Goal: Task Accomplishment & Management: Complete application form

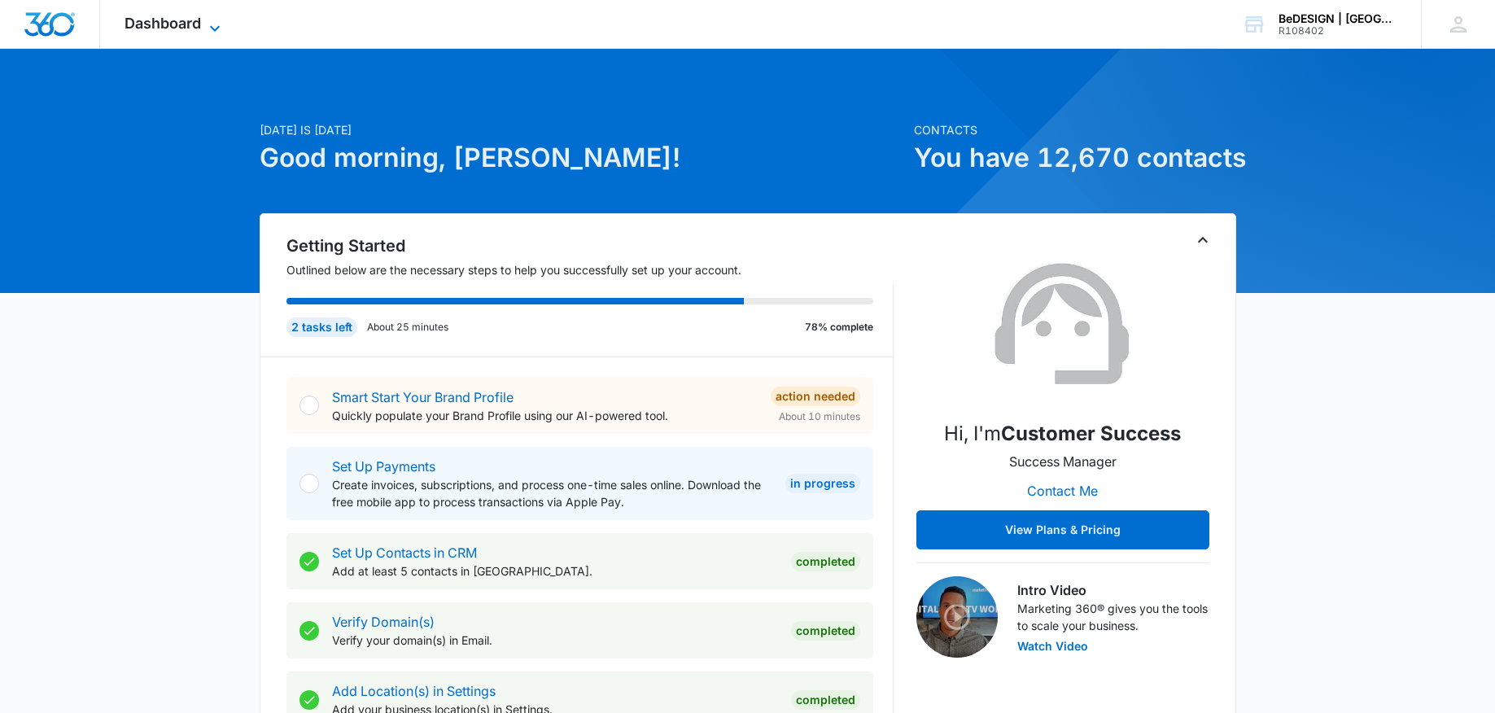
click at [139, 31] on span "Dashboard" at bounding box center [162, 23] width 76 height 17
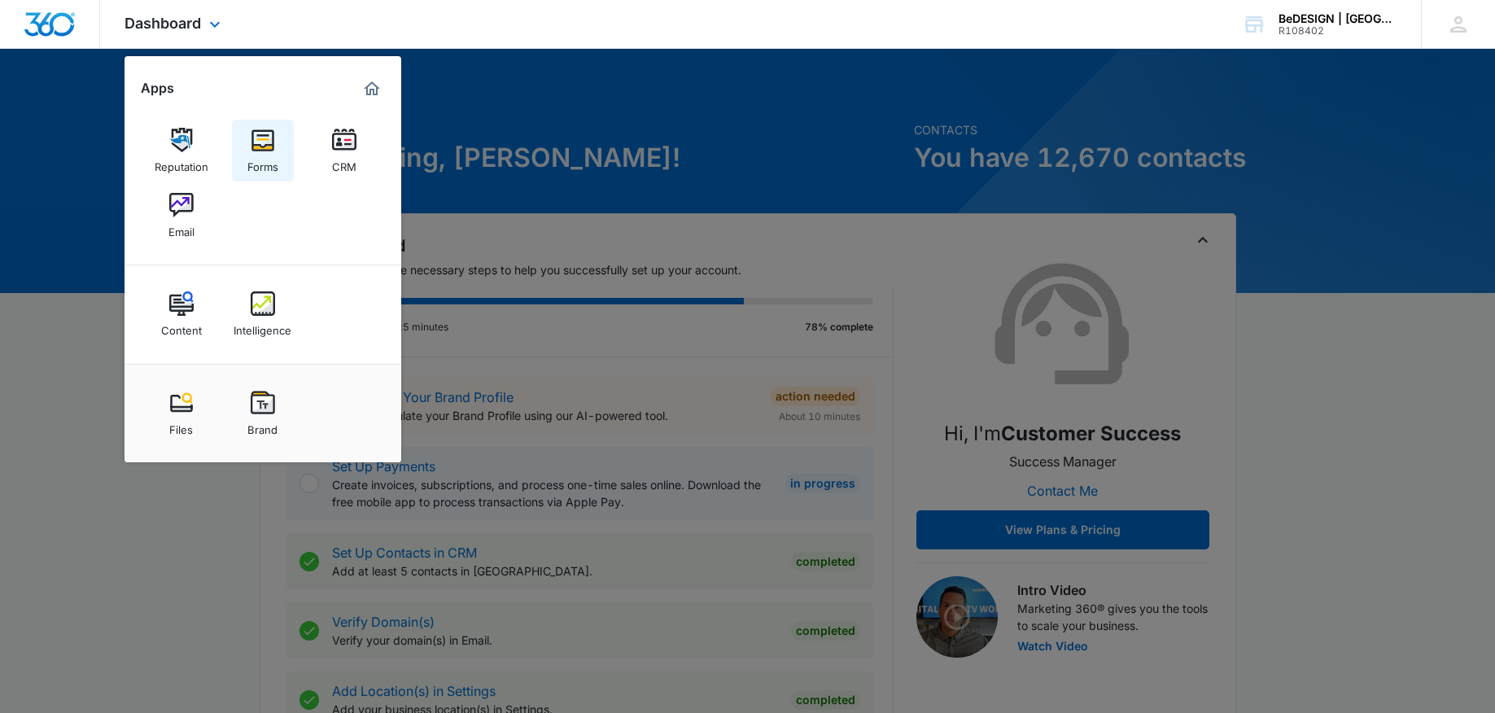
click at [265, 137] on img at bounding box center [263, 140] width 24 height 24
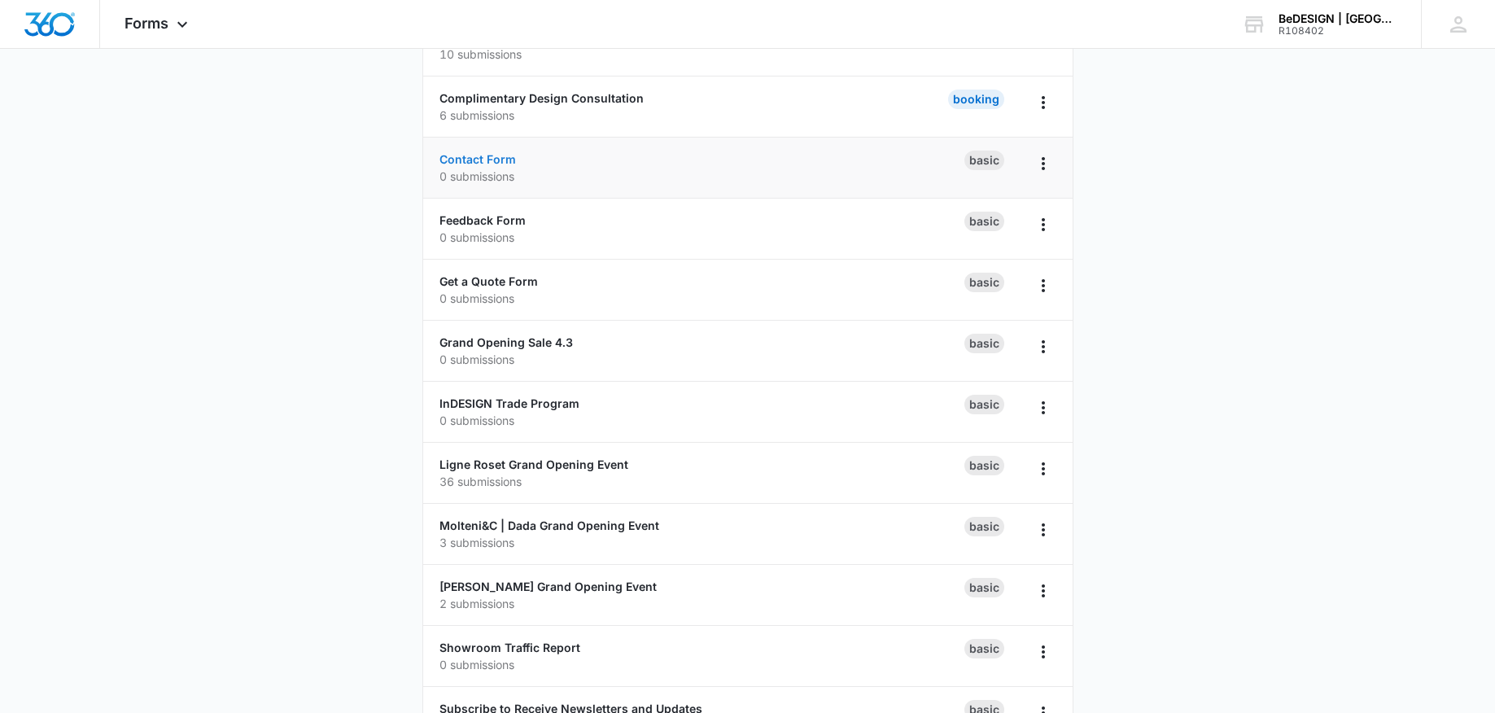
scroll to position [426, 0]
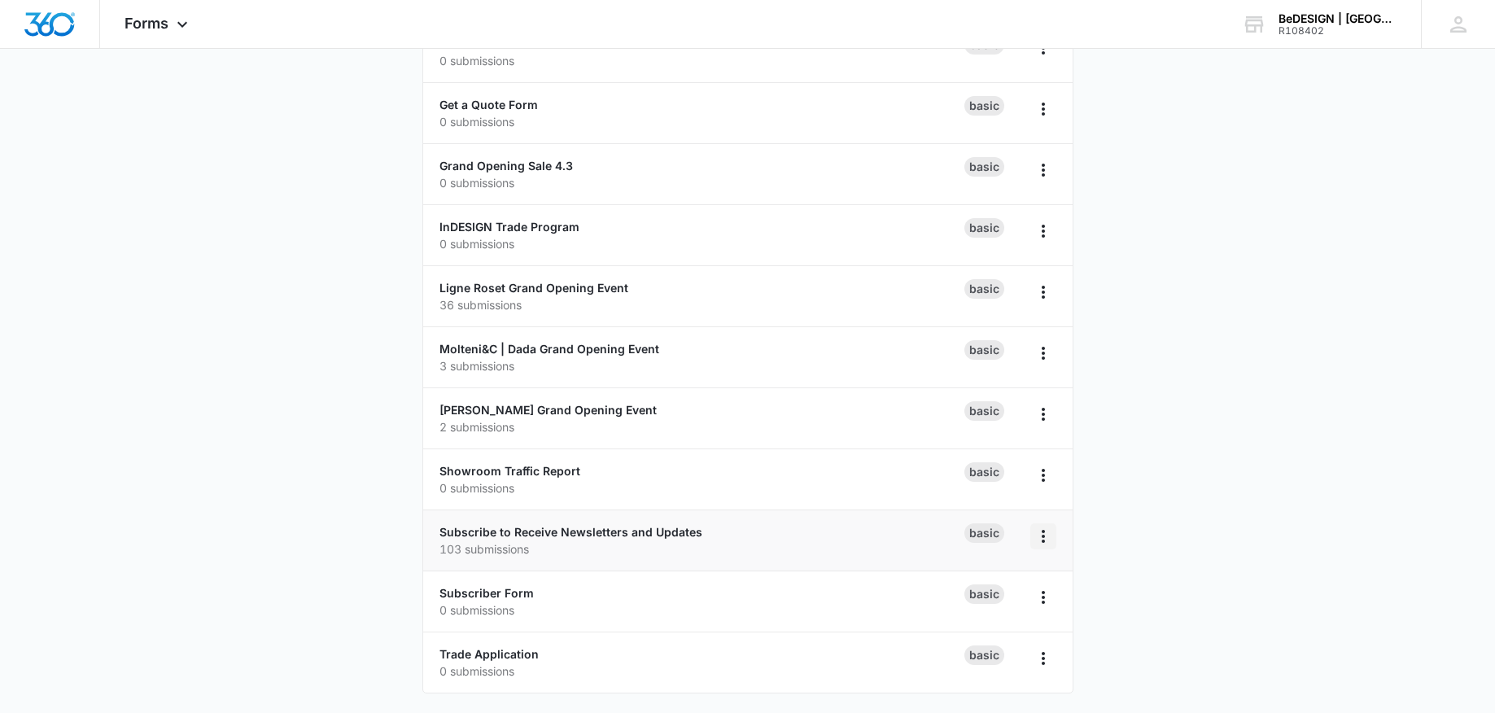
click at [1041, 535] on icon "Overflow Menu" at bounding box center [1042, 536] width 3 height 13
click at [752, 538] on div "Subscribe to Receive Newsletters and Updates 103 submissions" at bounding box center [701, 540] width 525 height 34
click at [1048, 536] on icon "Overflow Menu" at bounding box center [1043, 536] width 20 height 20
click at [681, 550] on p "103 submissions" at bounding box center [701, 548] width 525 height 17
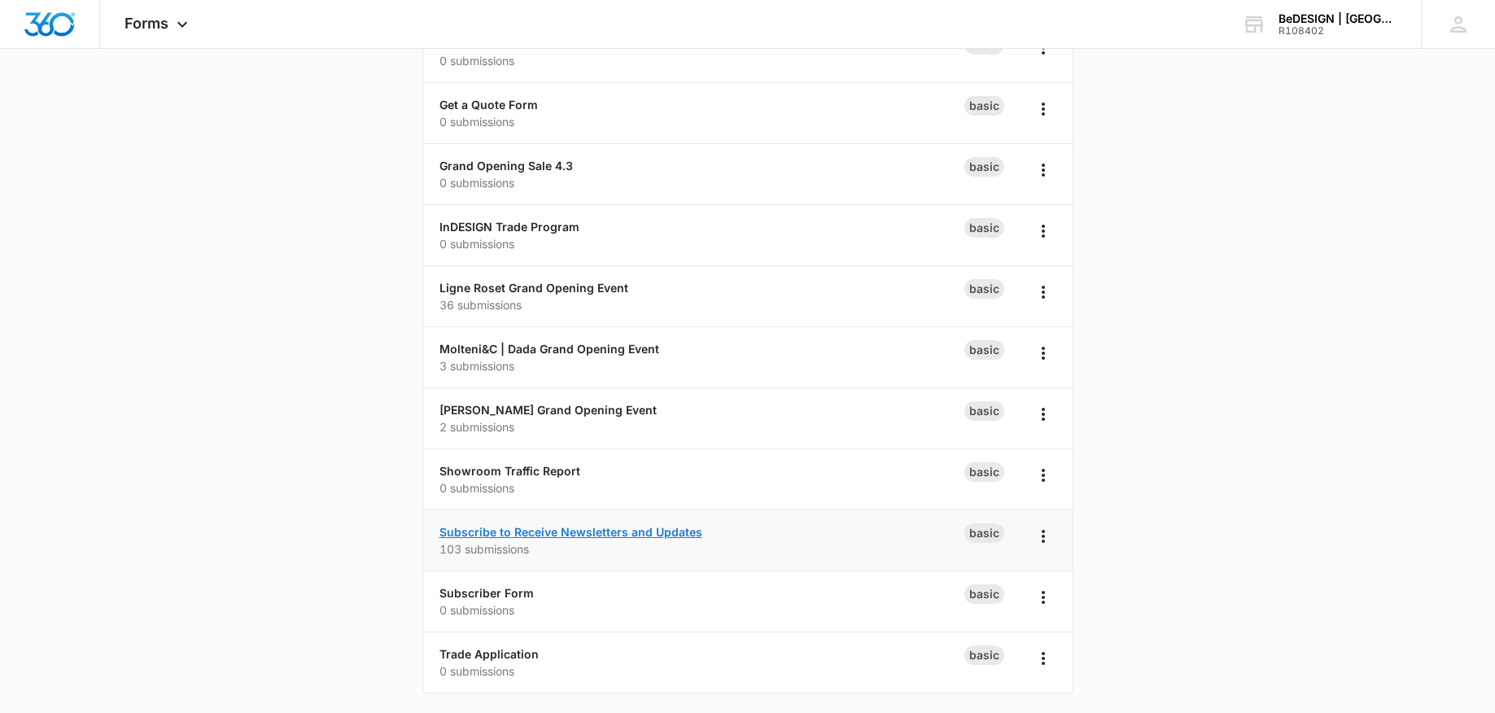
click at [673, 530] on link "Subscribe to Receive Newsletters and Updates" at bounding box center [570, 532] width 263 height 14
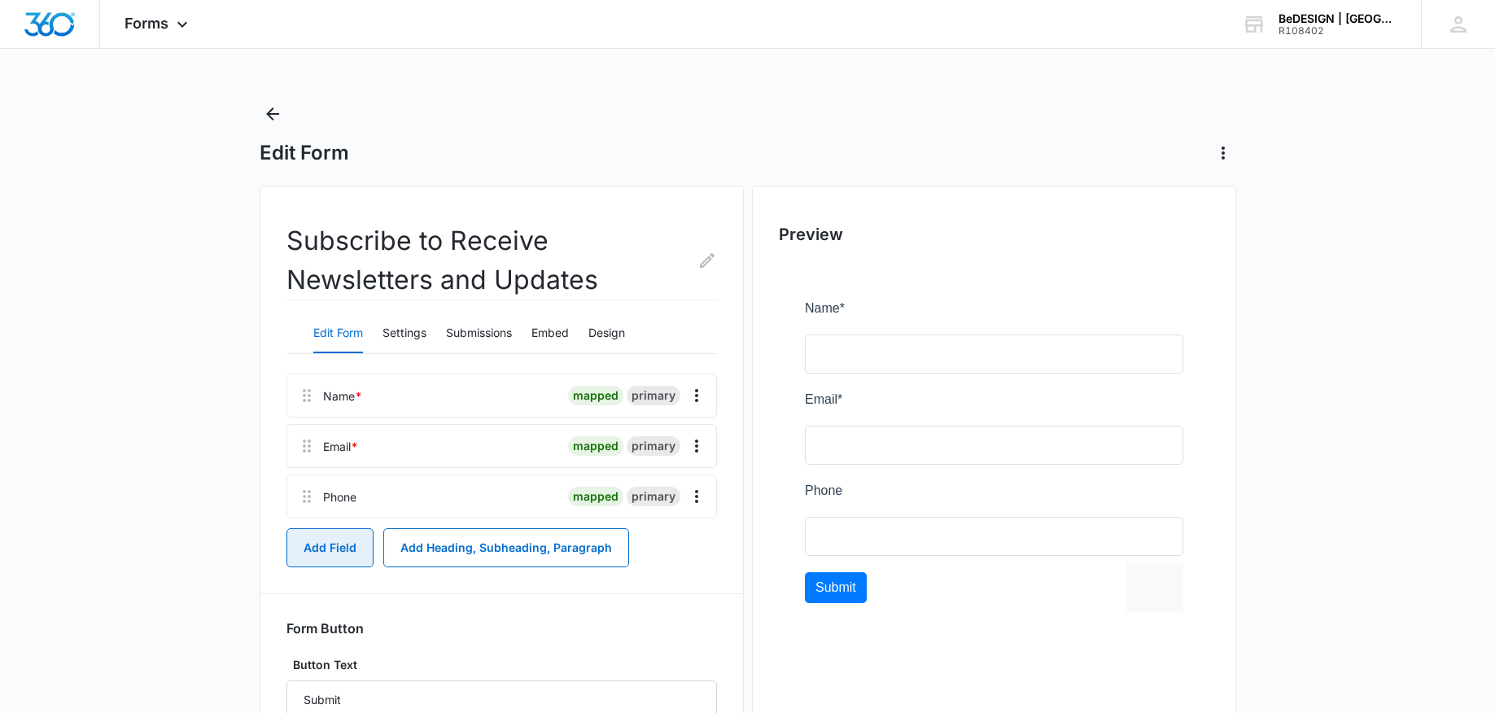
click at [315, 552] on button "Add Field" at bounding box center [329, 547] width 87 height 39
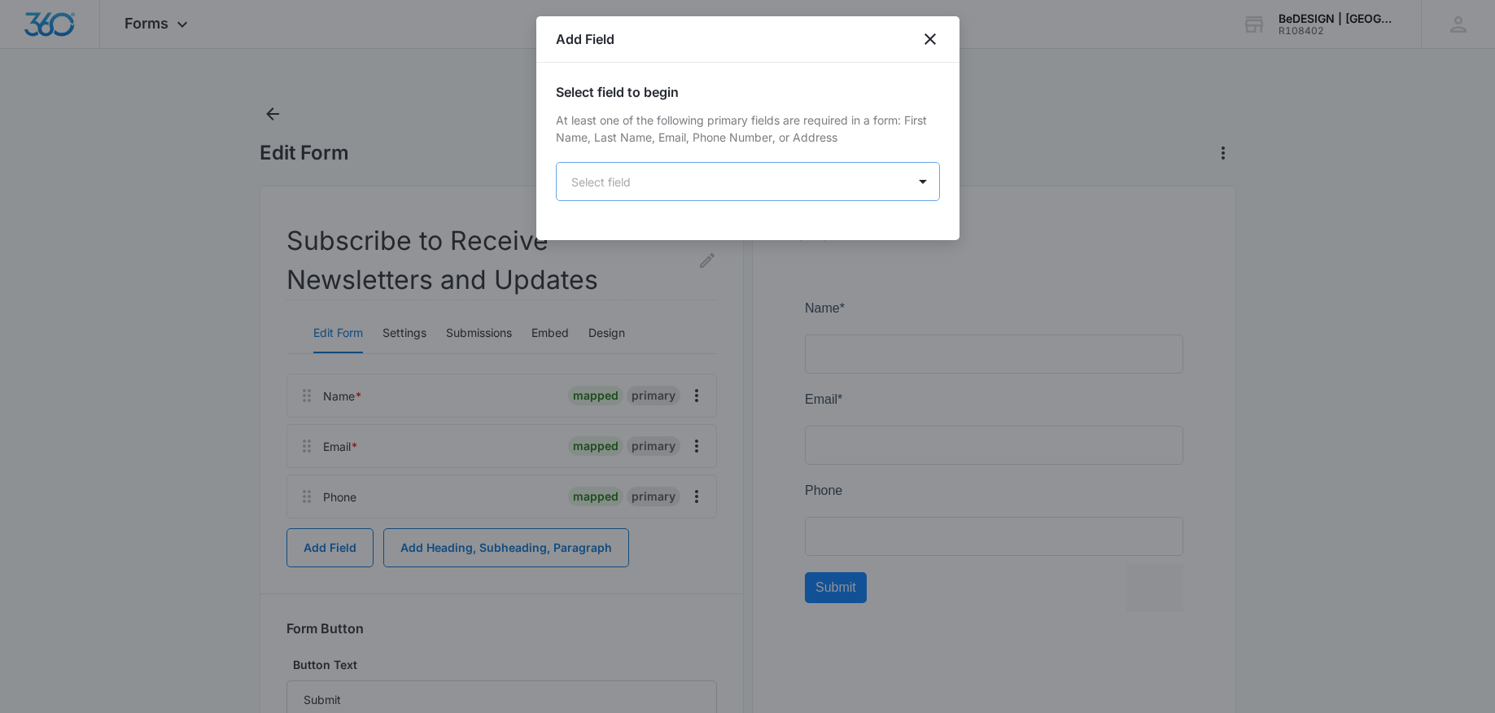
click at [639, 183] on body "Forms Apps Reputation Forms CRM Email Content Intelligence Files Brand AI Assis…" at bounding box center [747, 418] width 1495 height 837
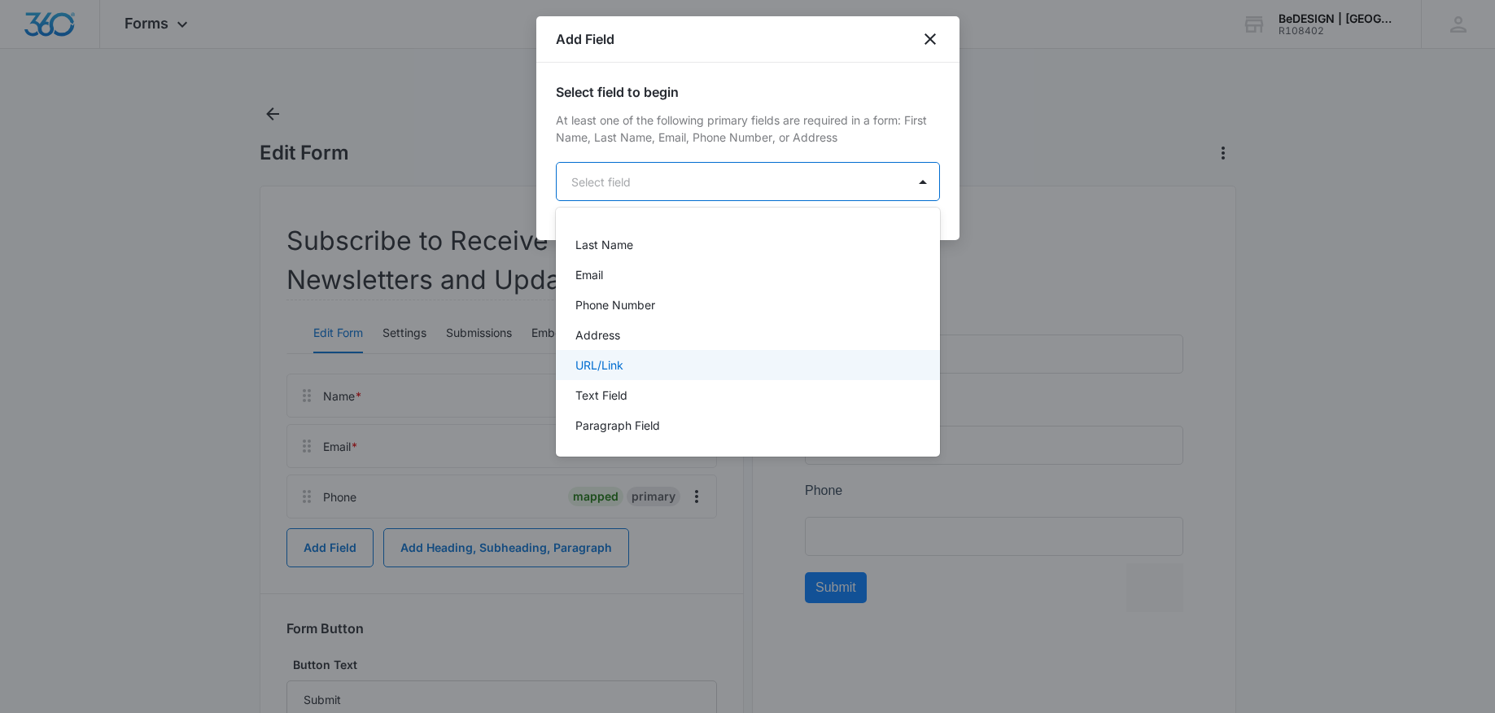
scroll to position [189, 0]
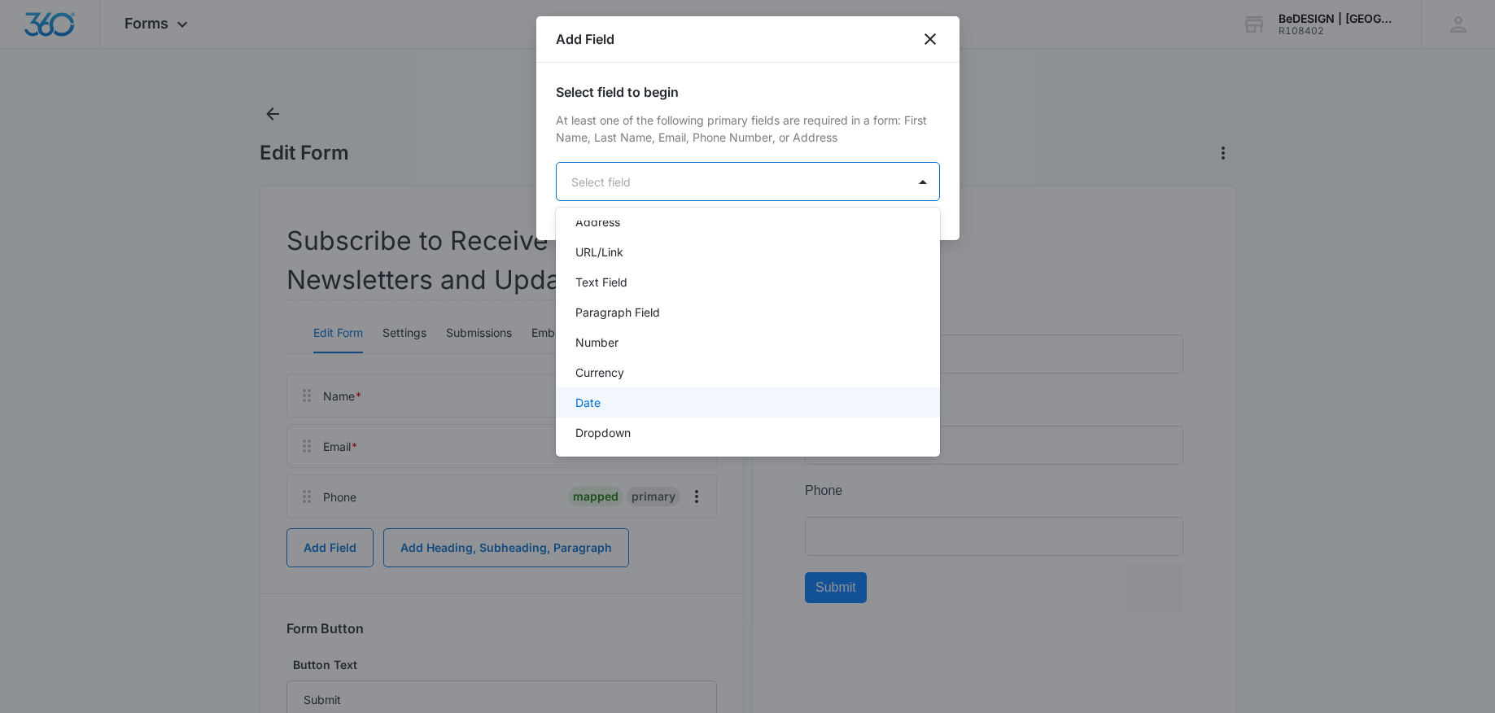
click at [639, 412] on div "Date" at bounding box center [748, 402] width 384 height 30
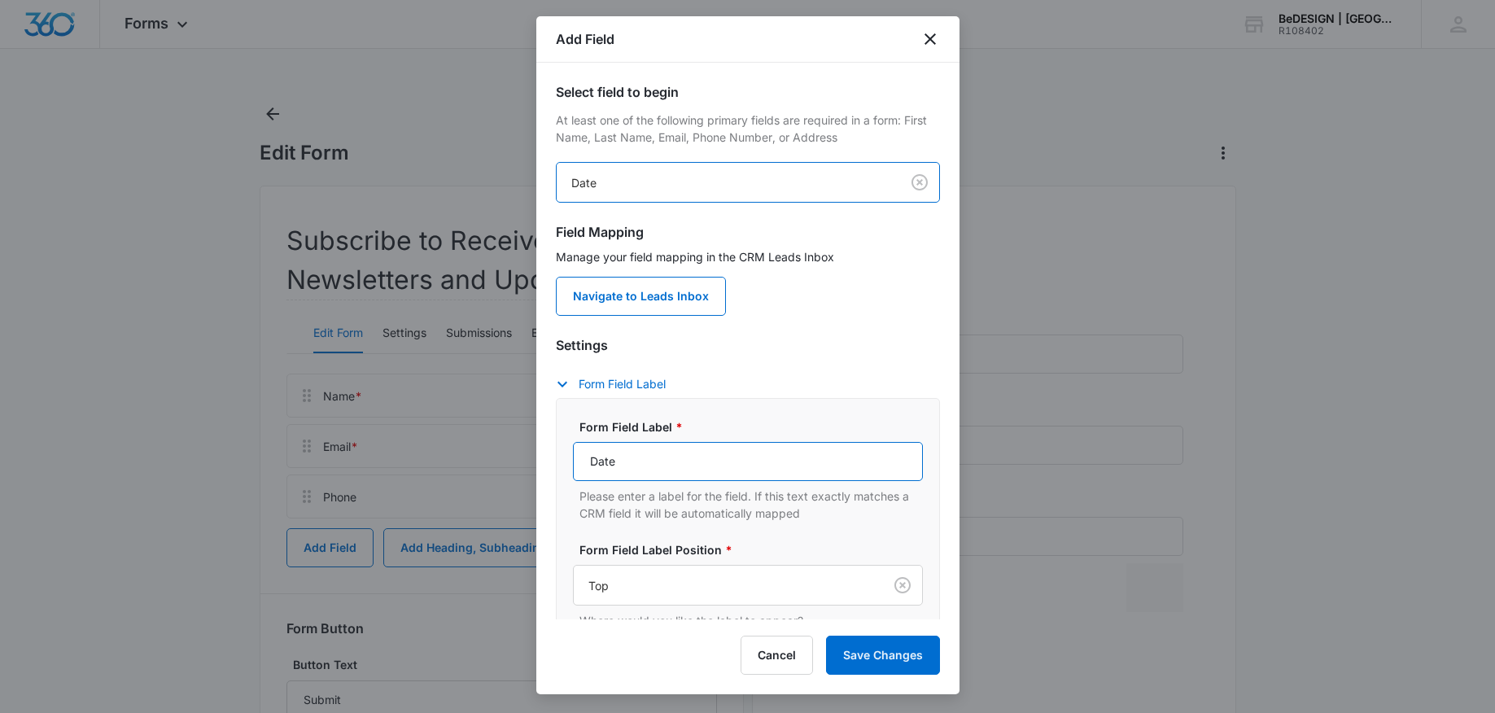
click at [639, 469] on input "Date" at bounding box center [748, 461] width 350 height 39
click at [639, 468] on input "Date" at bounding box center [748, 461] width 350 height 39
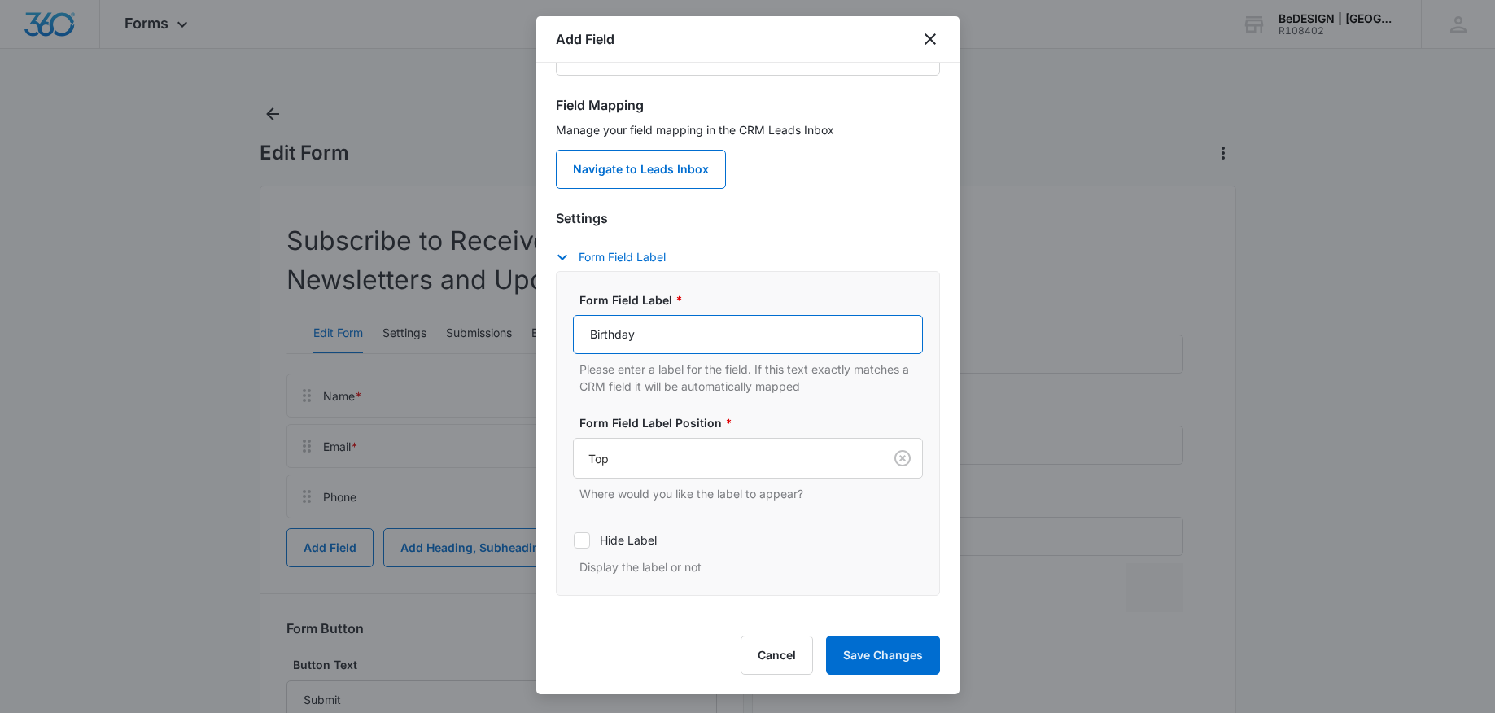
scroll to position [160, 0]
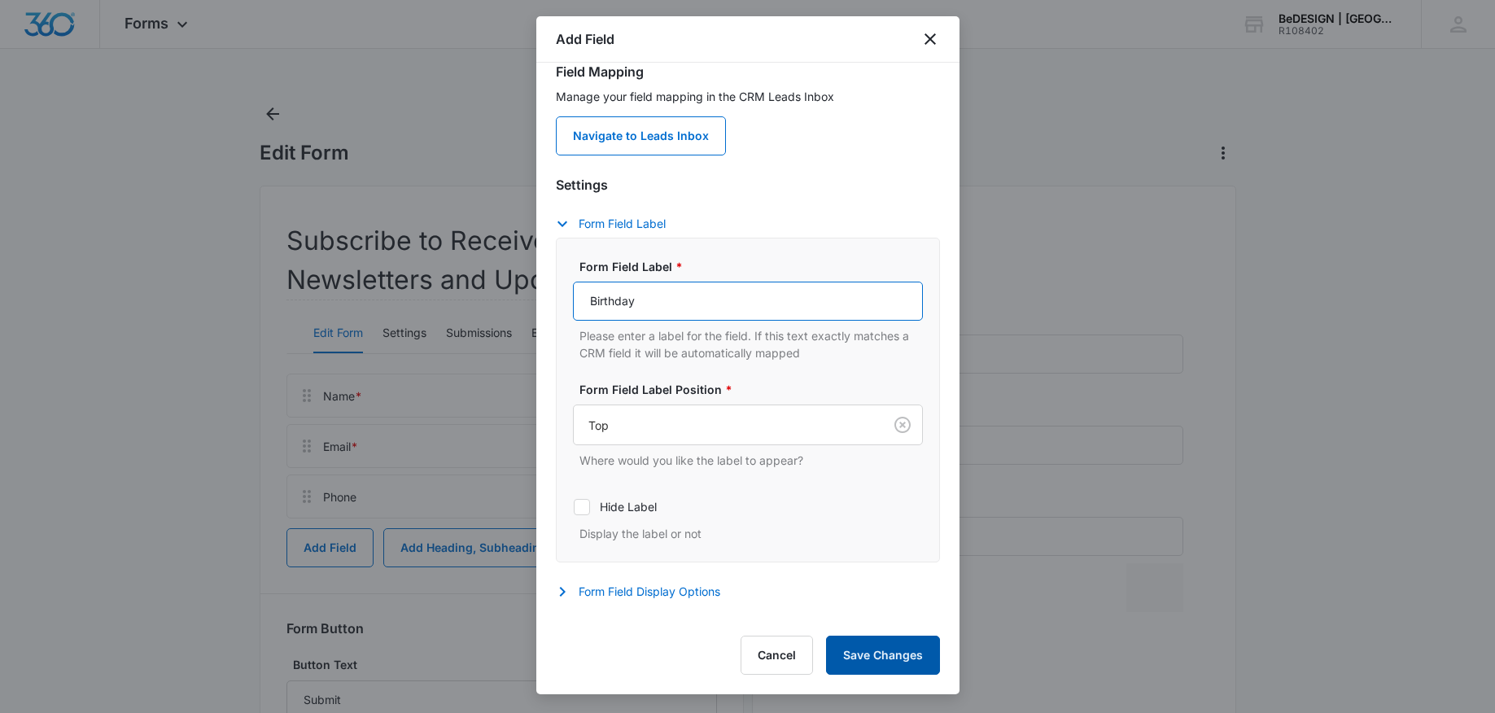
type input "Birthday"
click at [904, 657] on button "Save Changes" at bounding box center [883, 654] width 114 height 39
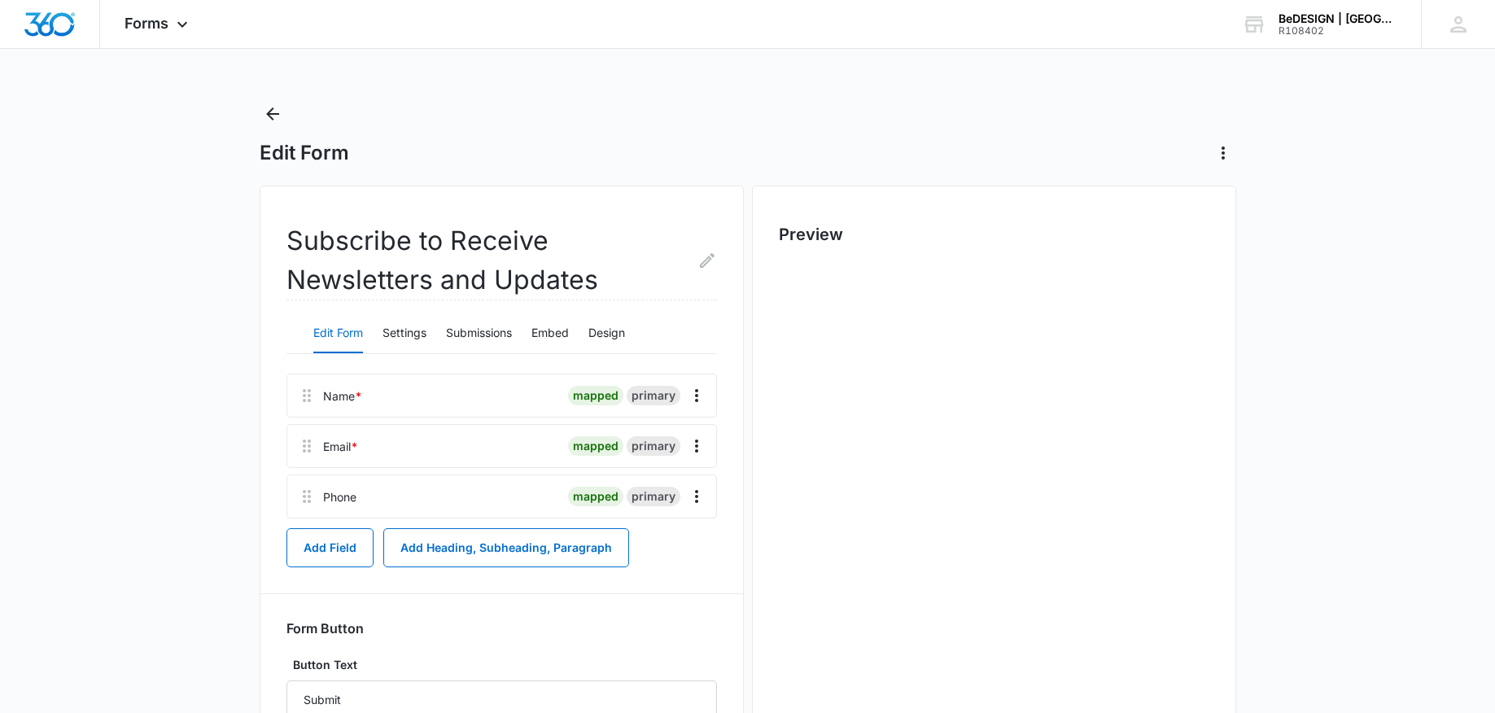
scroll to position [0, 0]
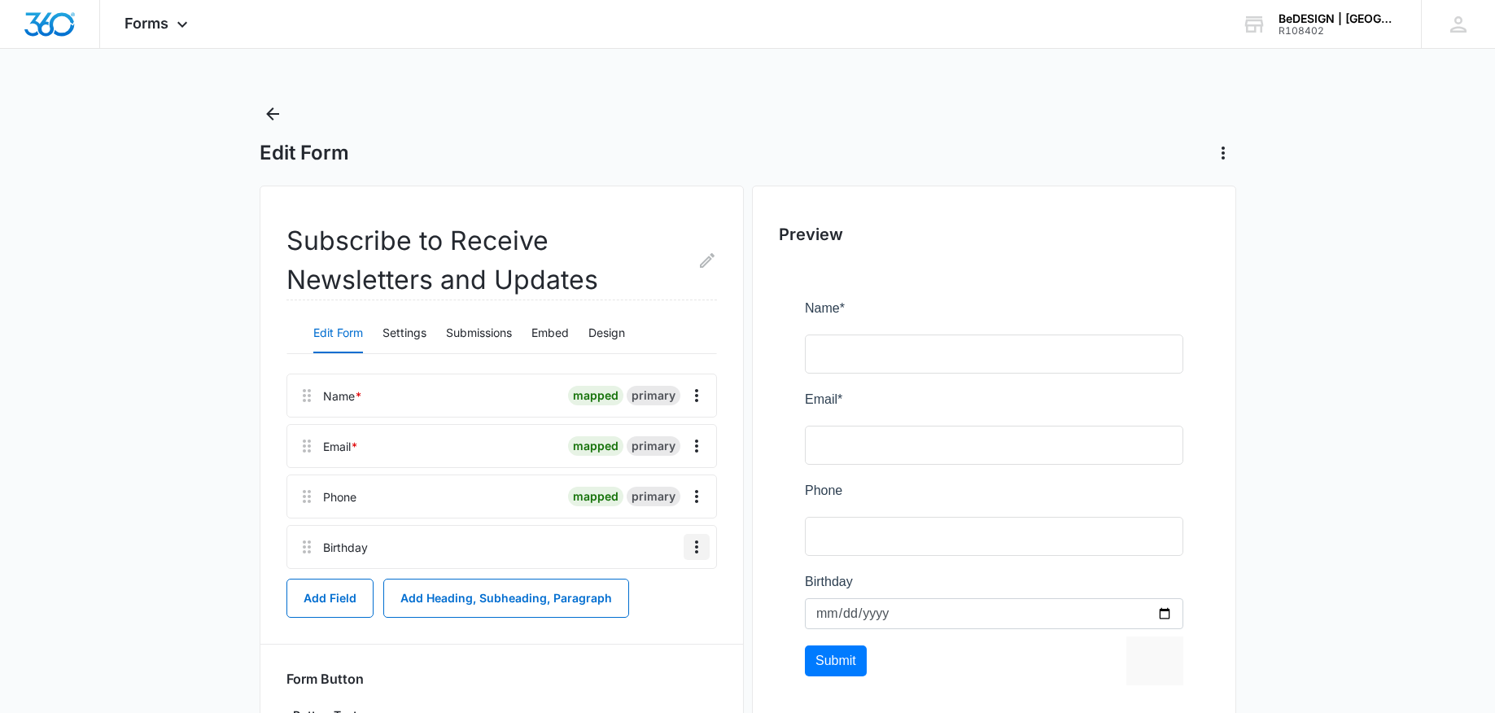
click at [701, 555] on icon "Overflow Menu" at bounding box center [697, 547] width 20 height 20
click at [662, 588] on div "Edit" at bounding box center [652, 592] width 34 height 11
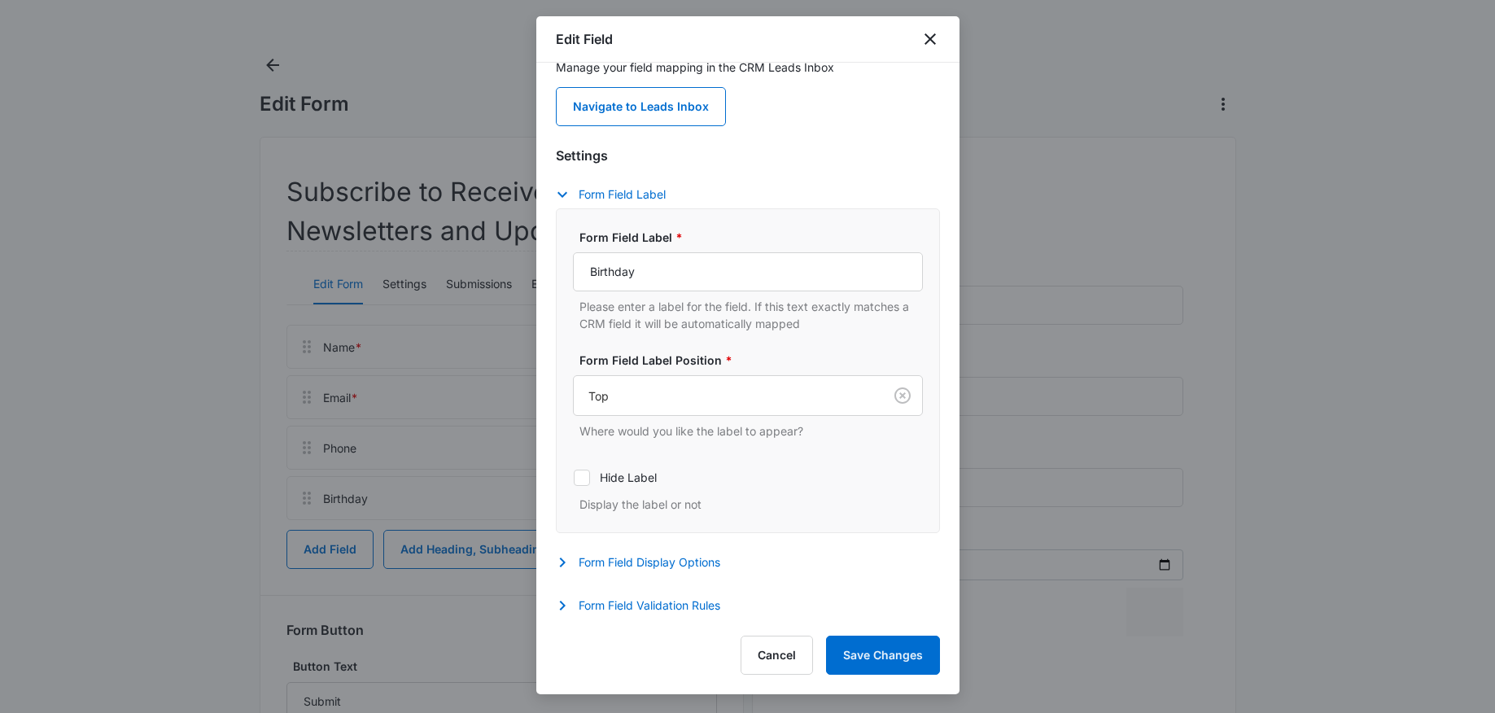
scroll to position [127, 0]
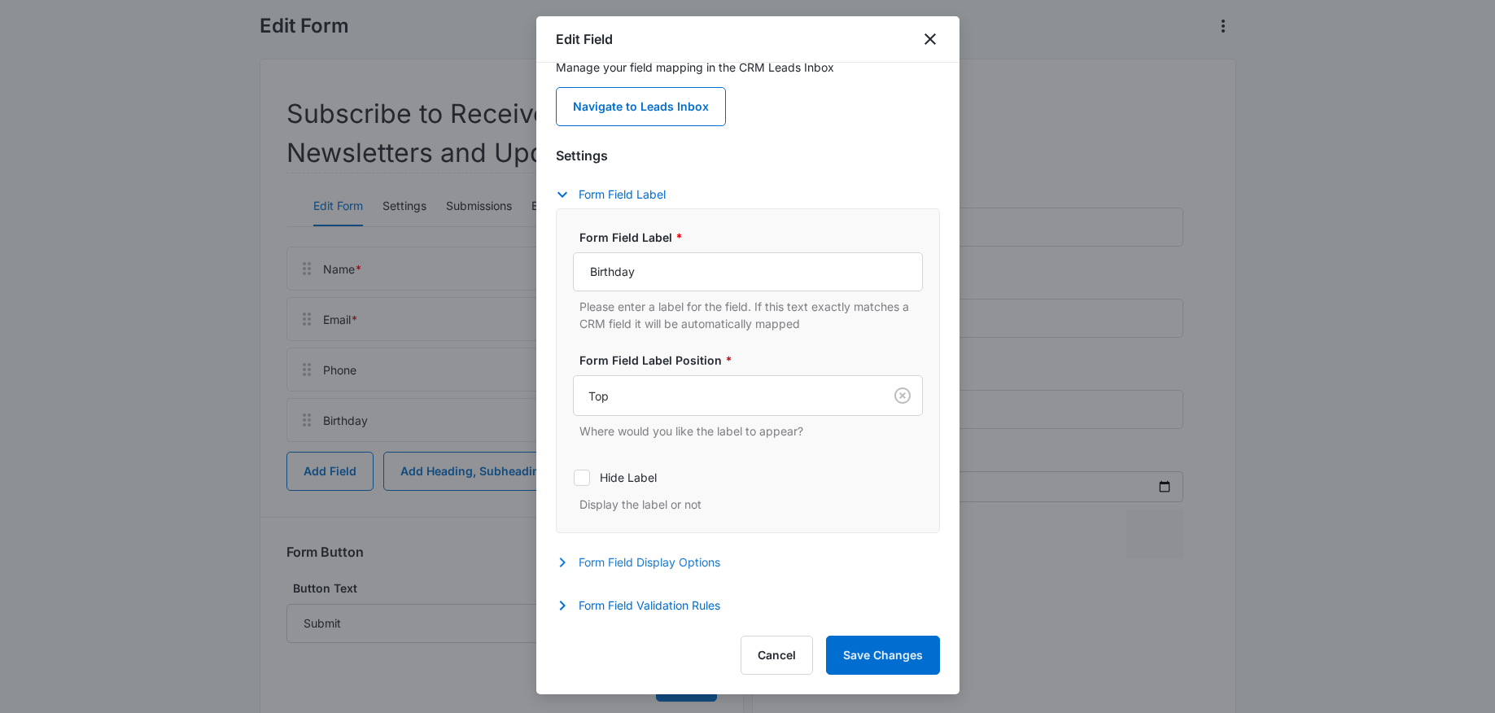
click at [556, 556] on icon "button" at bounding box center [562, 562] width 20 height 20
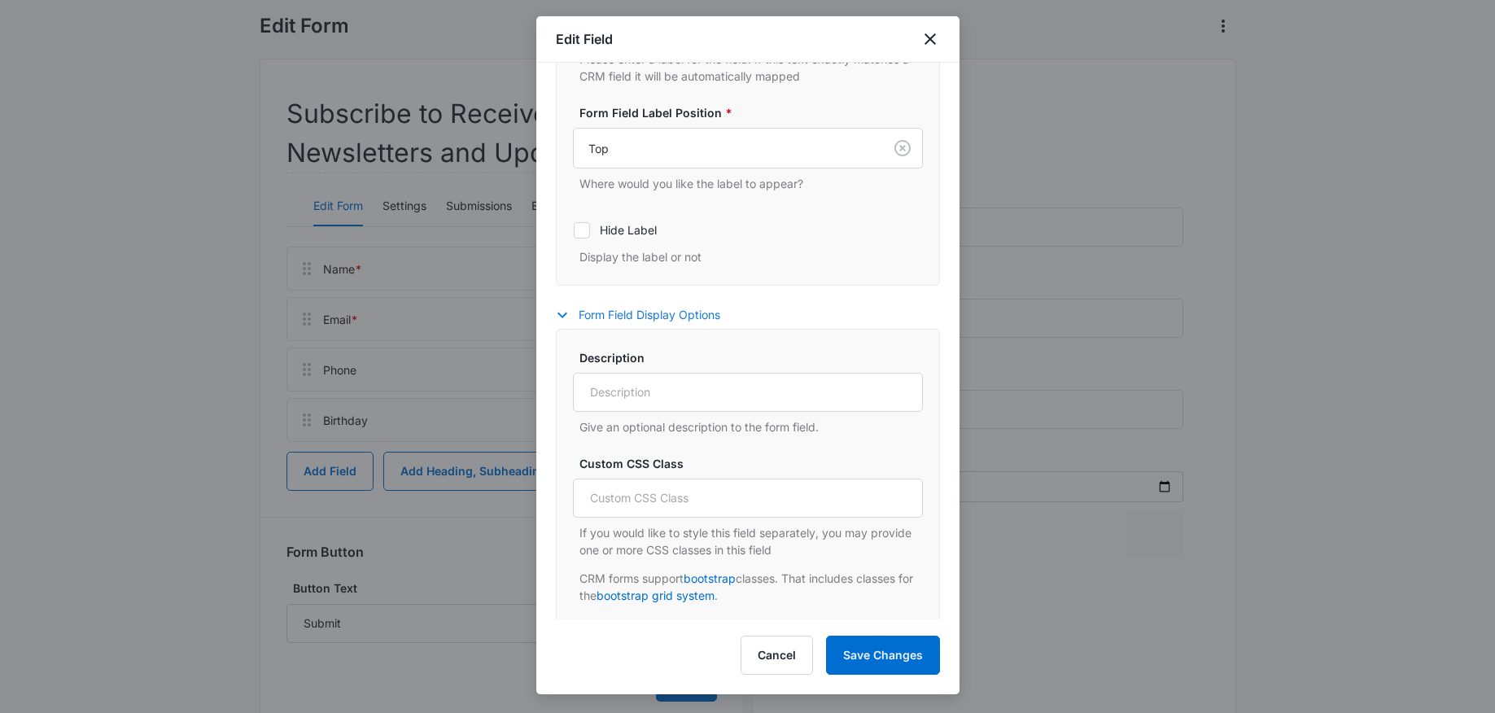
scroll to position [346, 0]
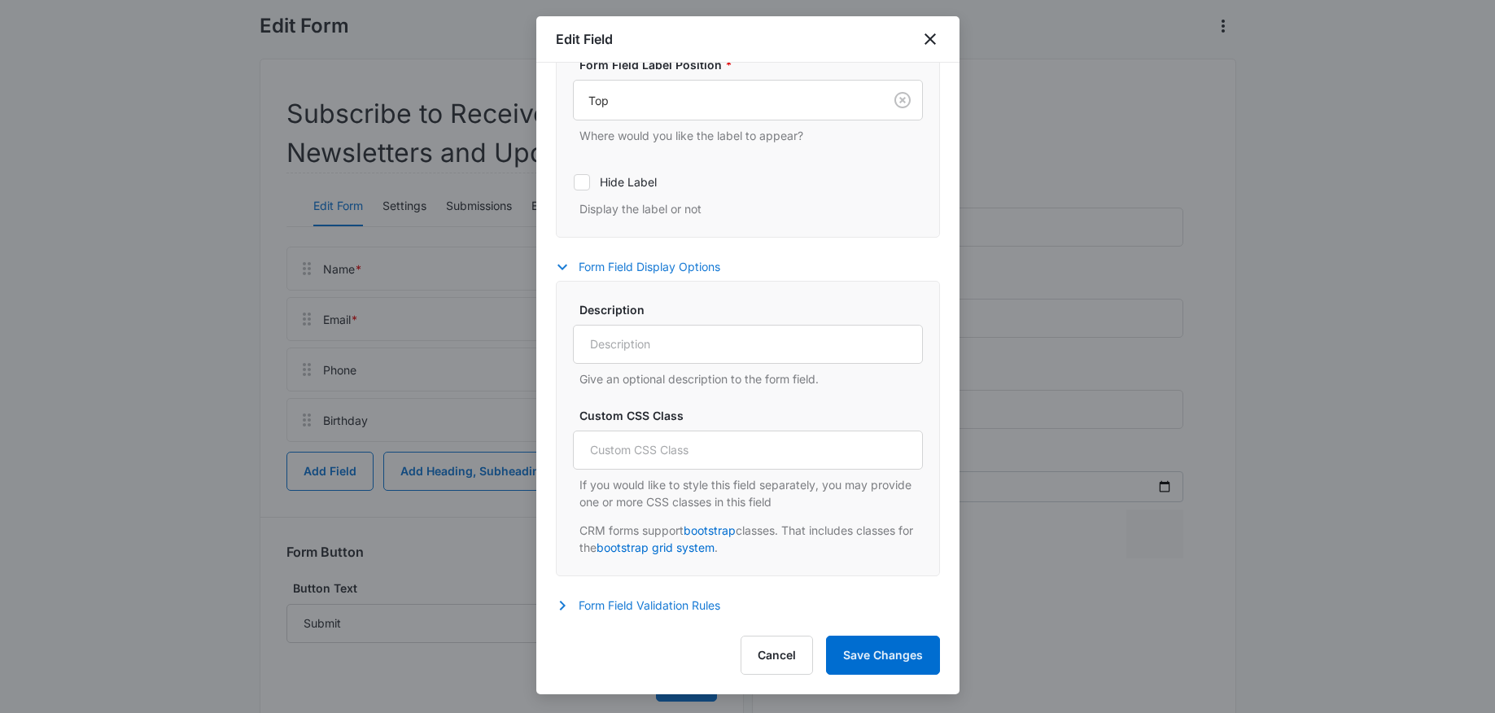
click at [554, 608] on icon "button" at bounding box center [562, 606] width 20 height 20
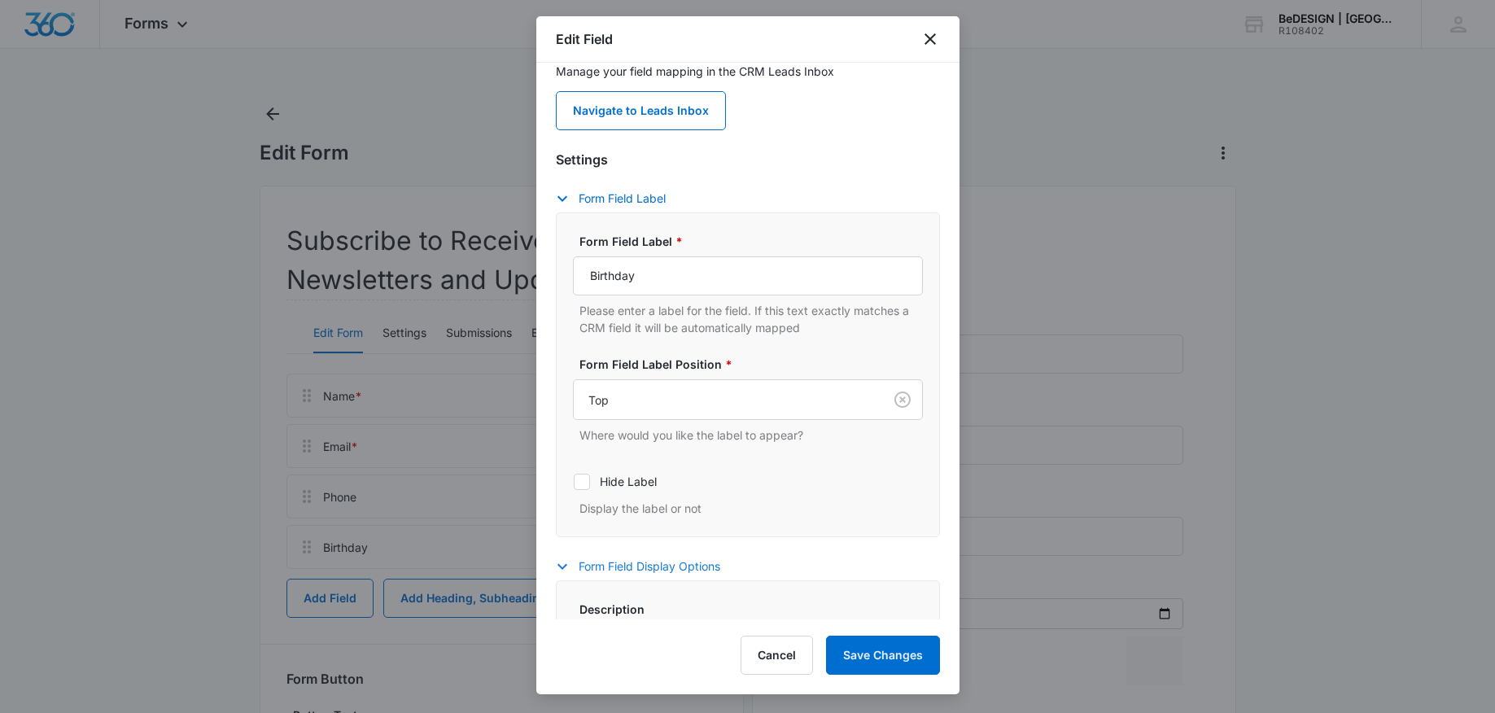
scroll to position [0, 0]
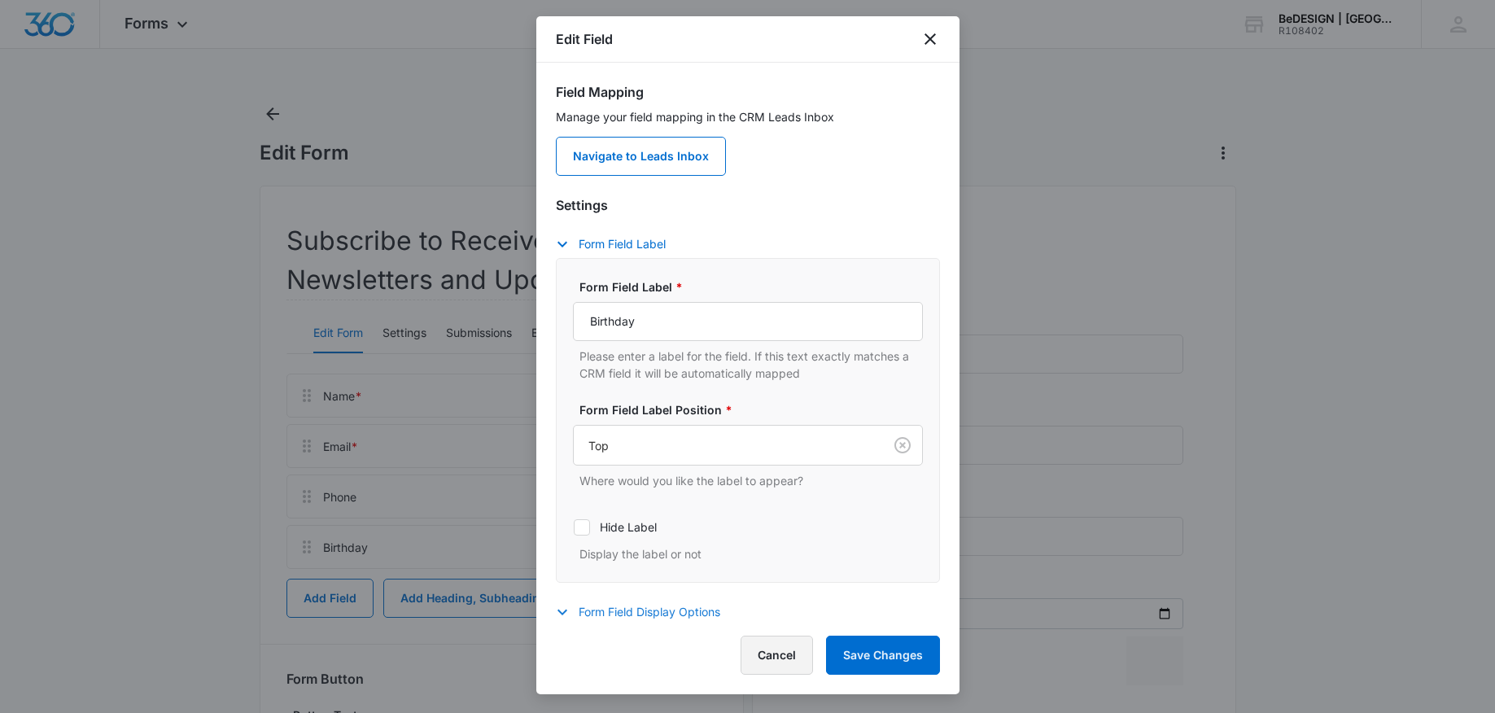
click at [788, 666] on button "Cancel" at bounding box center [776, 654] width 72 height 39
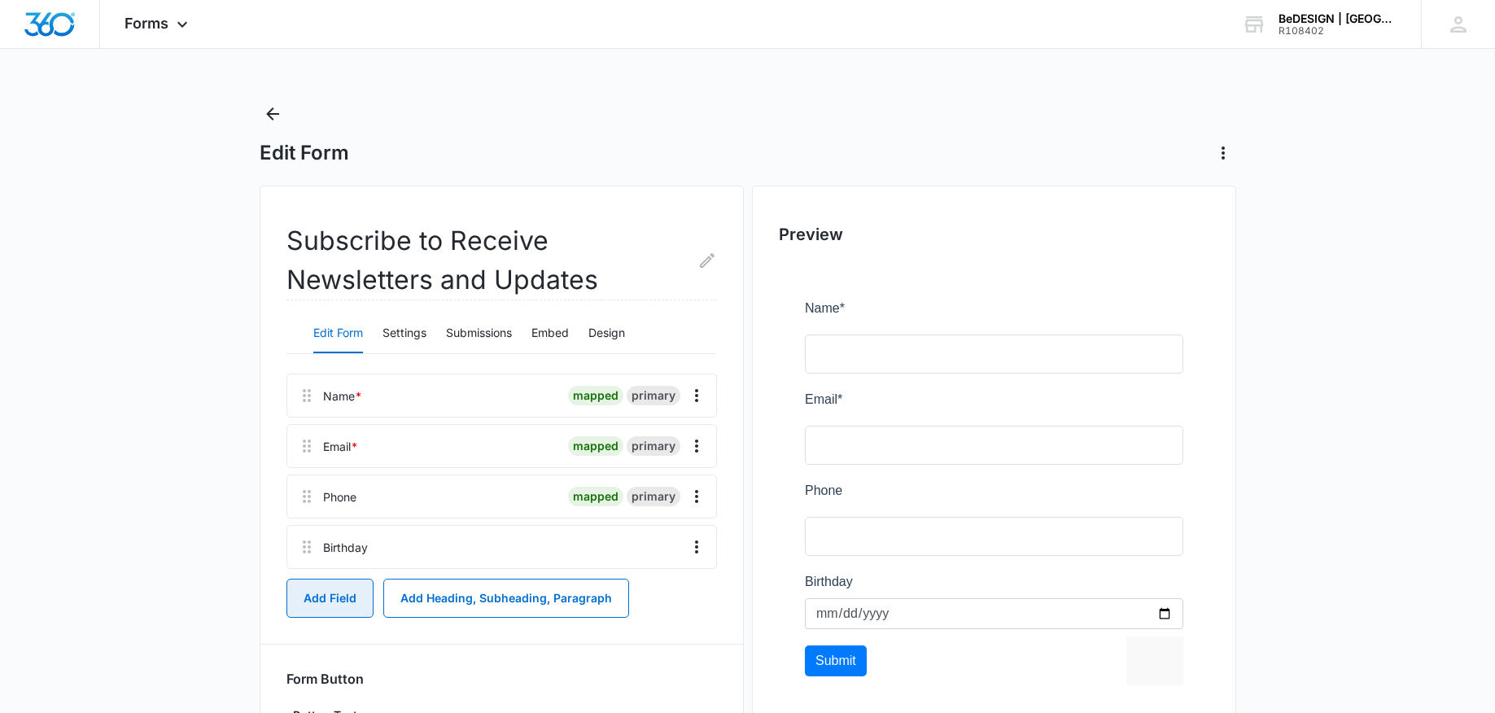
click at [310, 609] on button "Add Field" at bounding box center [329, 597] width 87 height 39
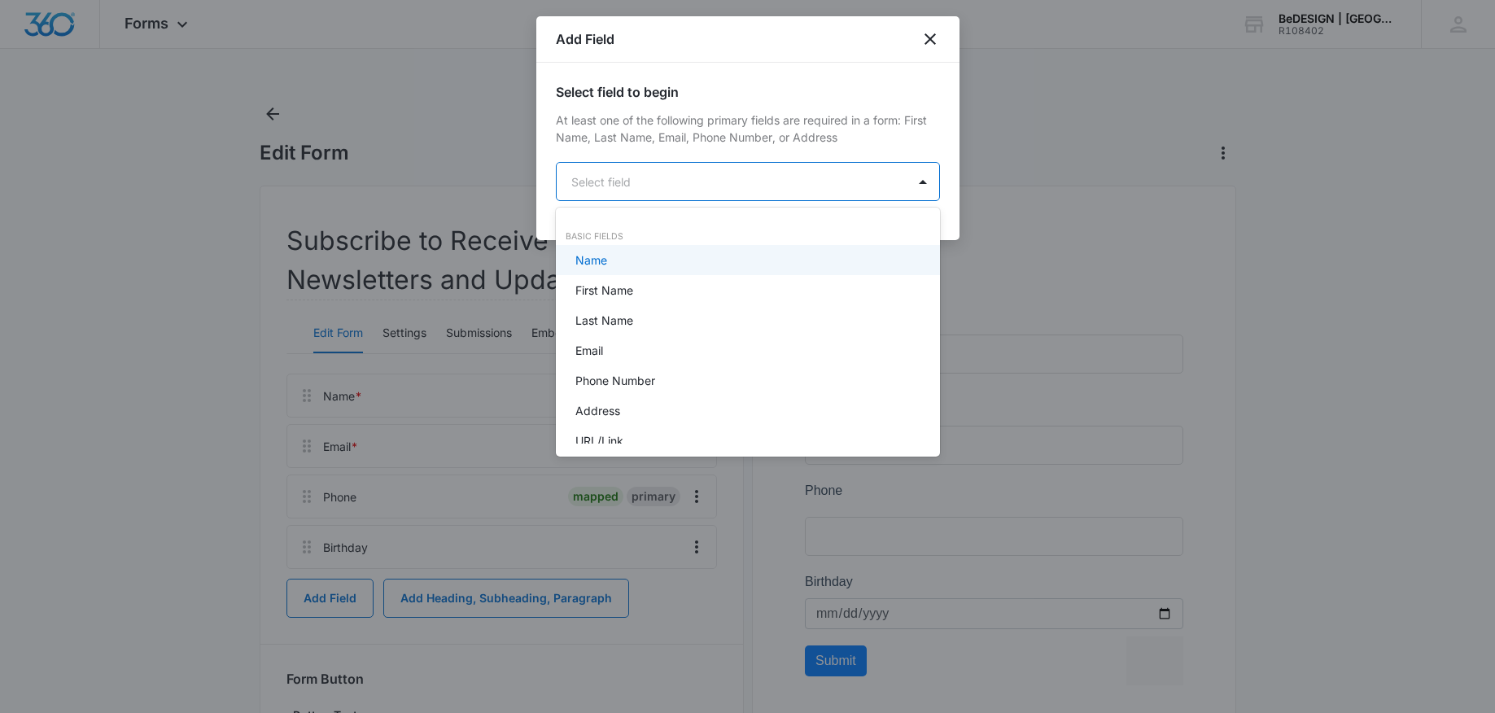
click at [644, 181] on body "Forms Apps Reputation Forms CRM Email Content Intelligence Files Brand AI Assis…" at bounding box center [747, 356] width 1495 height 713
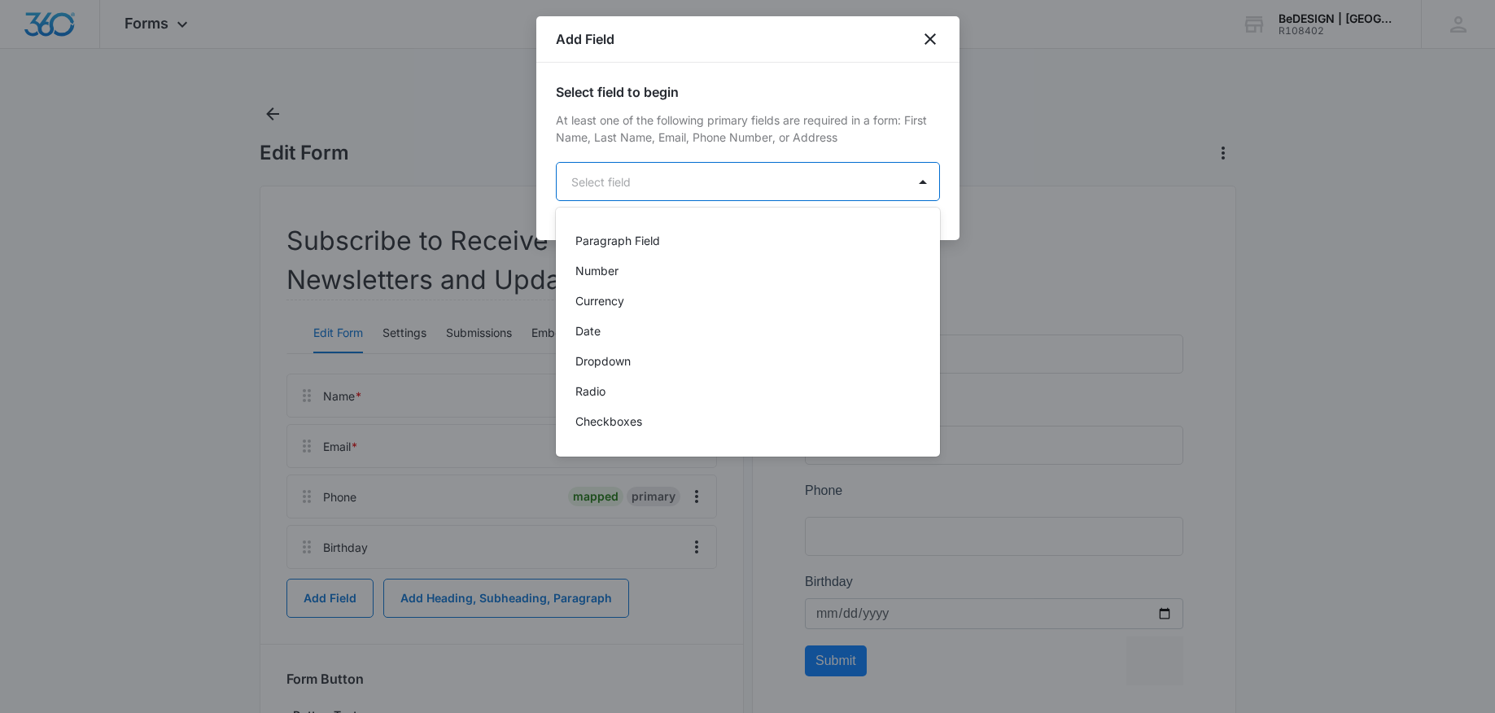
scroll to position [276, 0]
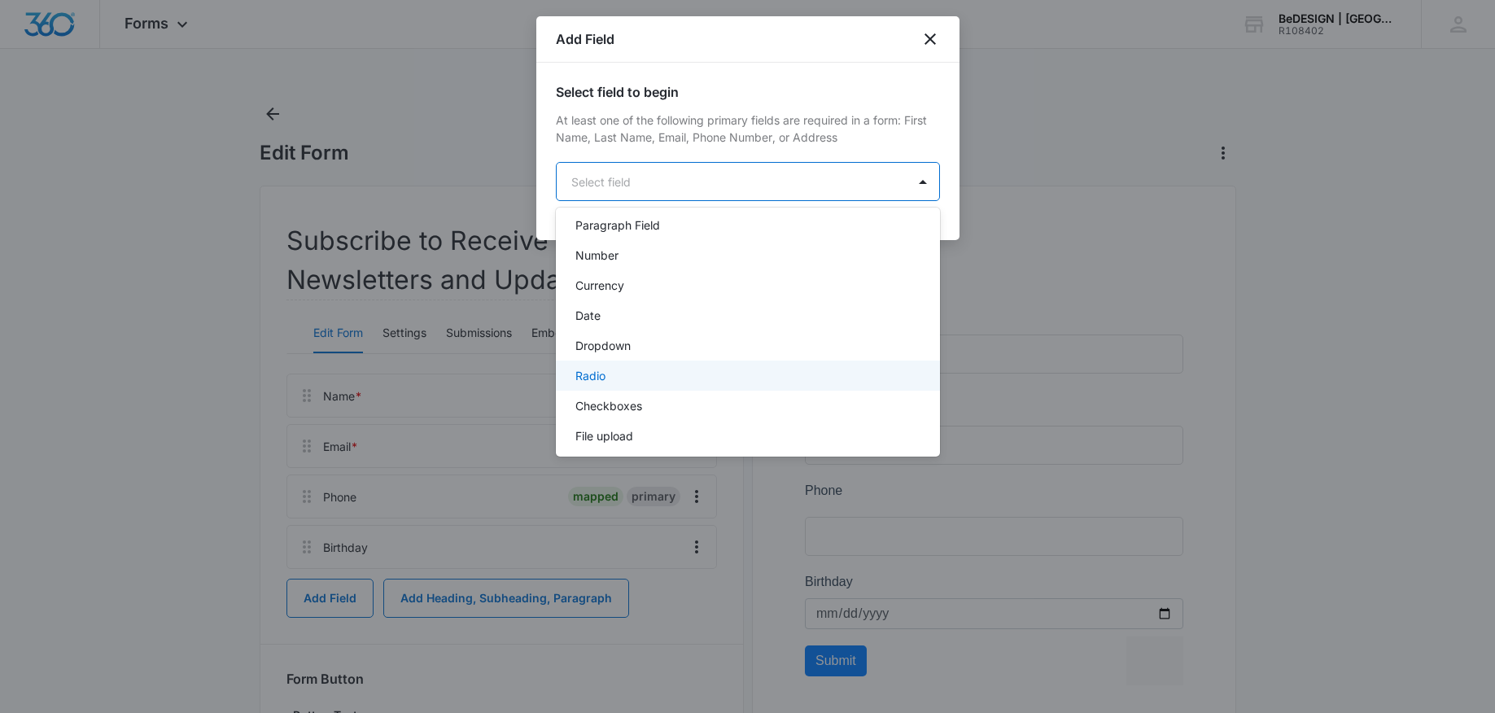
click at [670, 369] on div "Radio" at bounding box center [746, 375] width 342 height 17
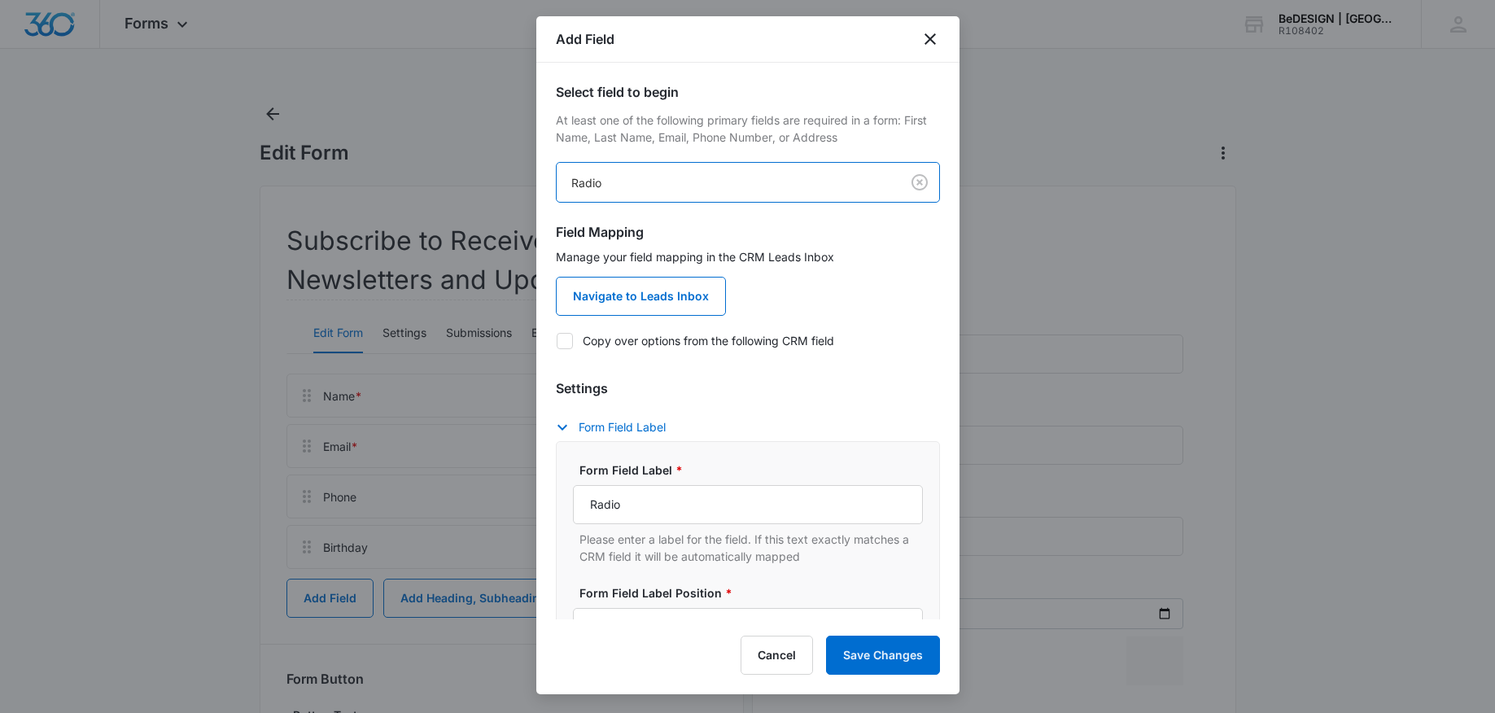
click at [816, 176] on body "Forms Apps Reputation Forms CRM Email Content Intelligence Files Brand AI Assis…" at bounding box center [747, 444] width 1495 height 888
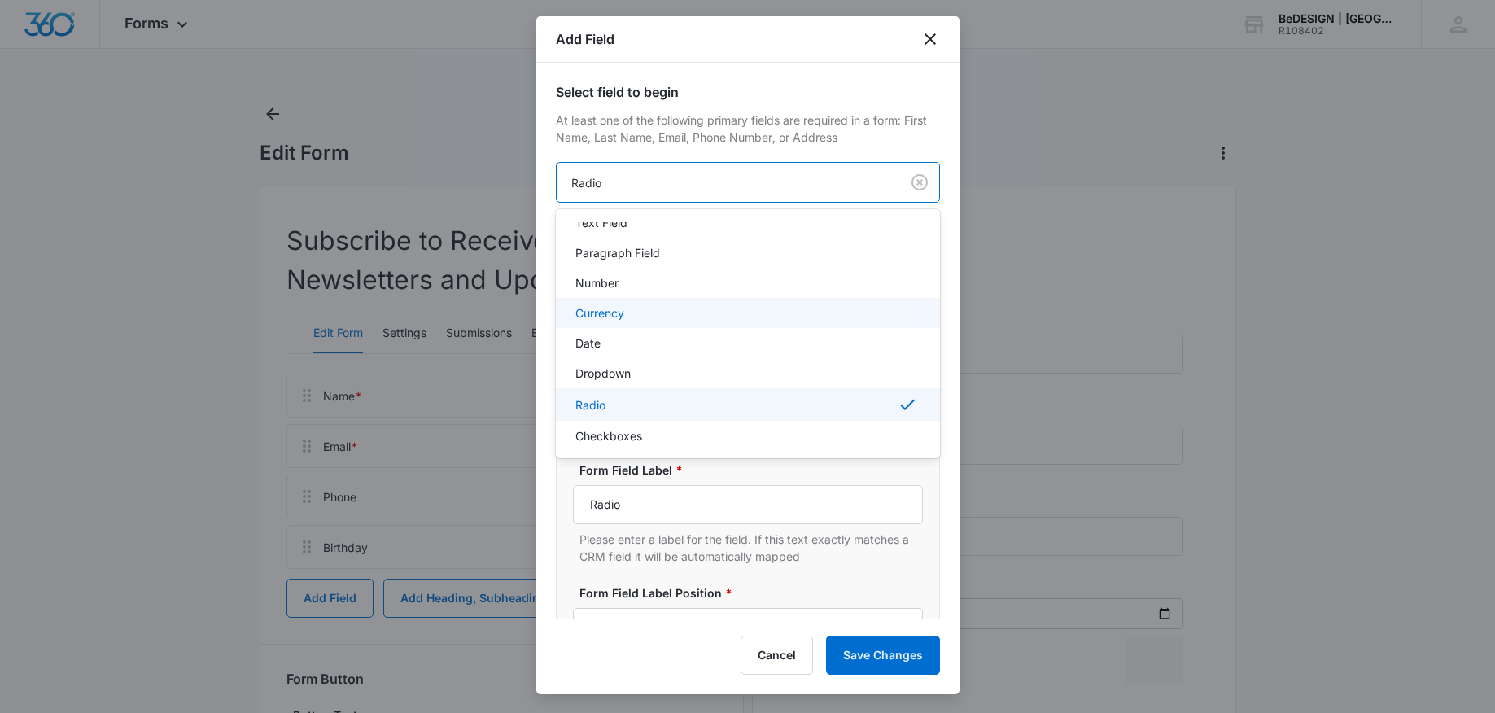
scroll to position [281, 0]
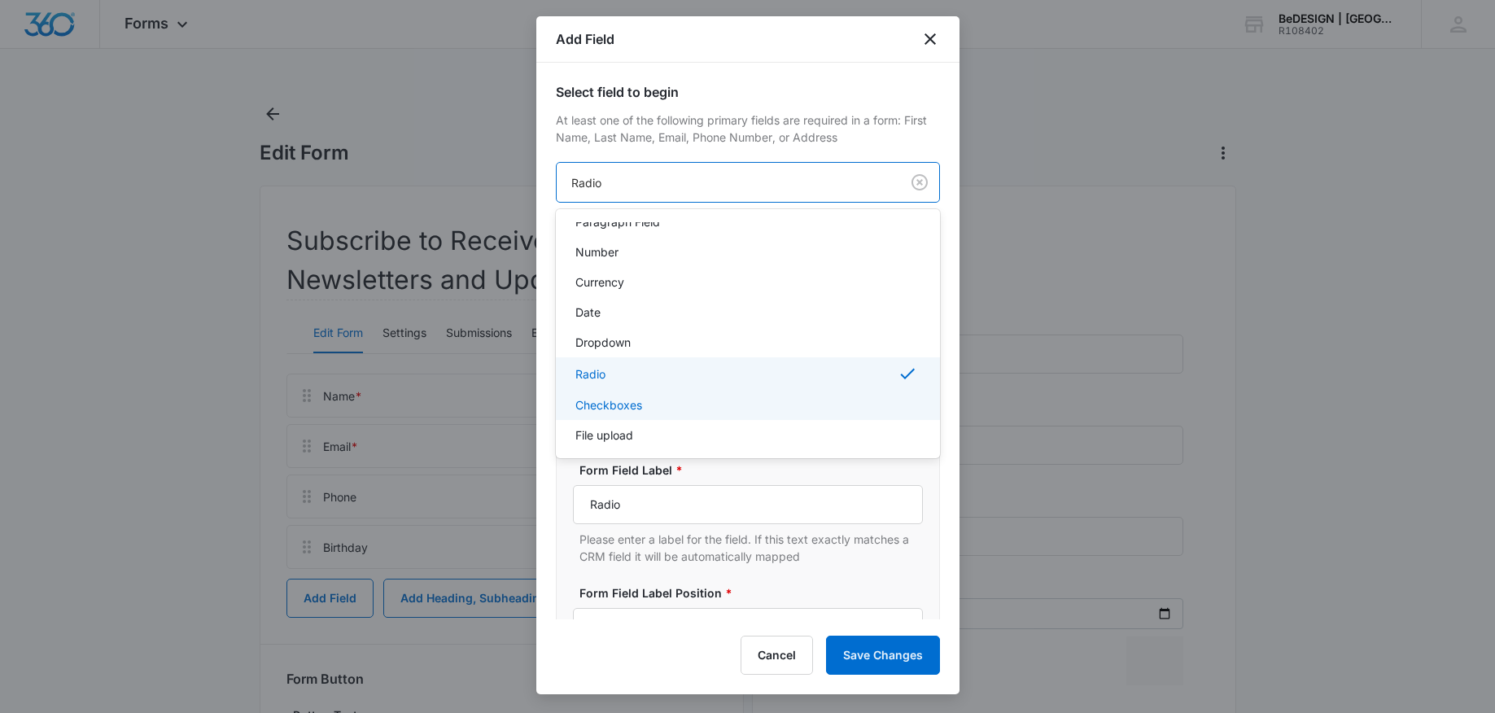
click at [639, 403] on p "Checkboxes" at bounding box center [608, 404] width 67 height 17
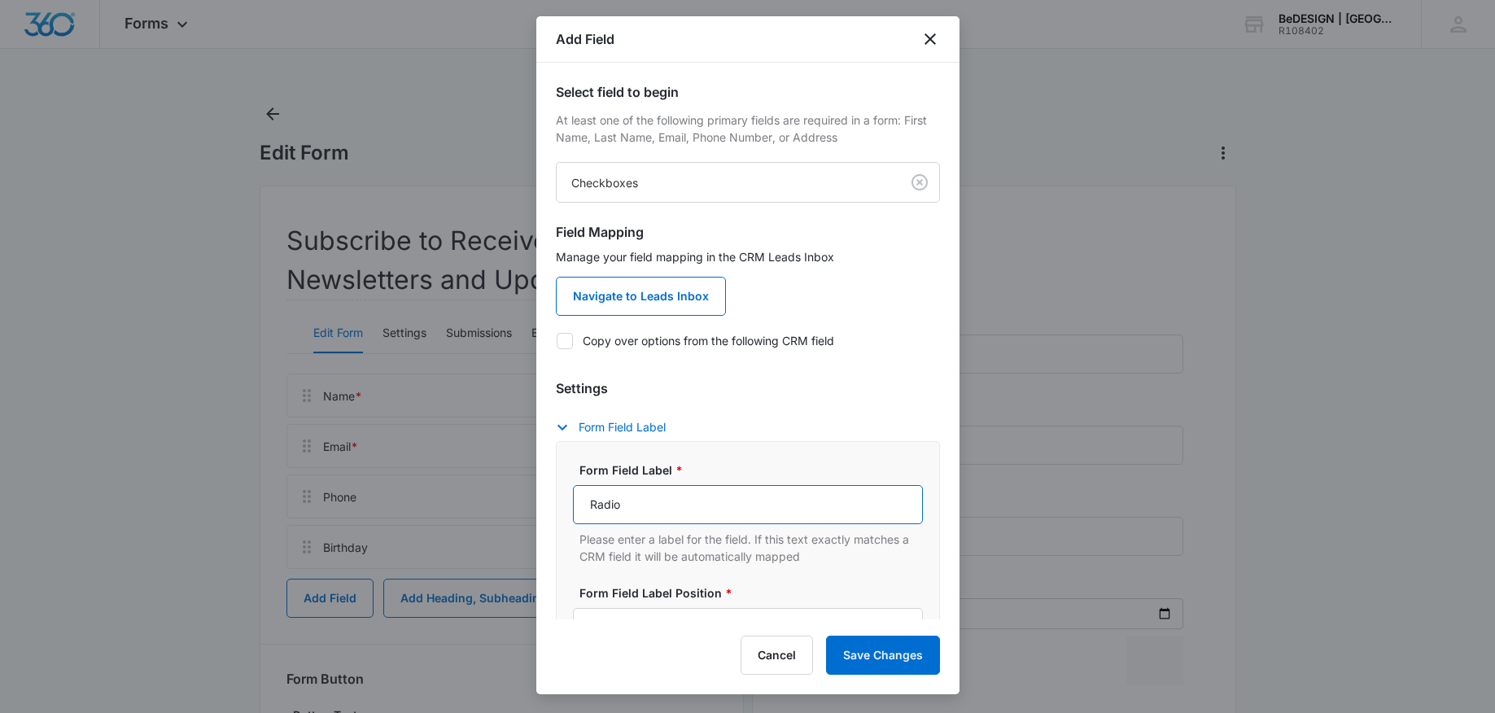
drag, startPoint x: 645, startPoint y: 507, endPoint x: 562, endPoint y: 502, distance: 83.1
click at [563, 502] on div "Form Field Label * Radio Please enter a label for the field. If this text exact…" at bounding box center [748, 603] width 384 height 325
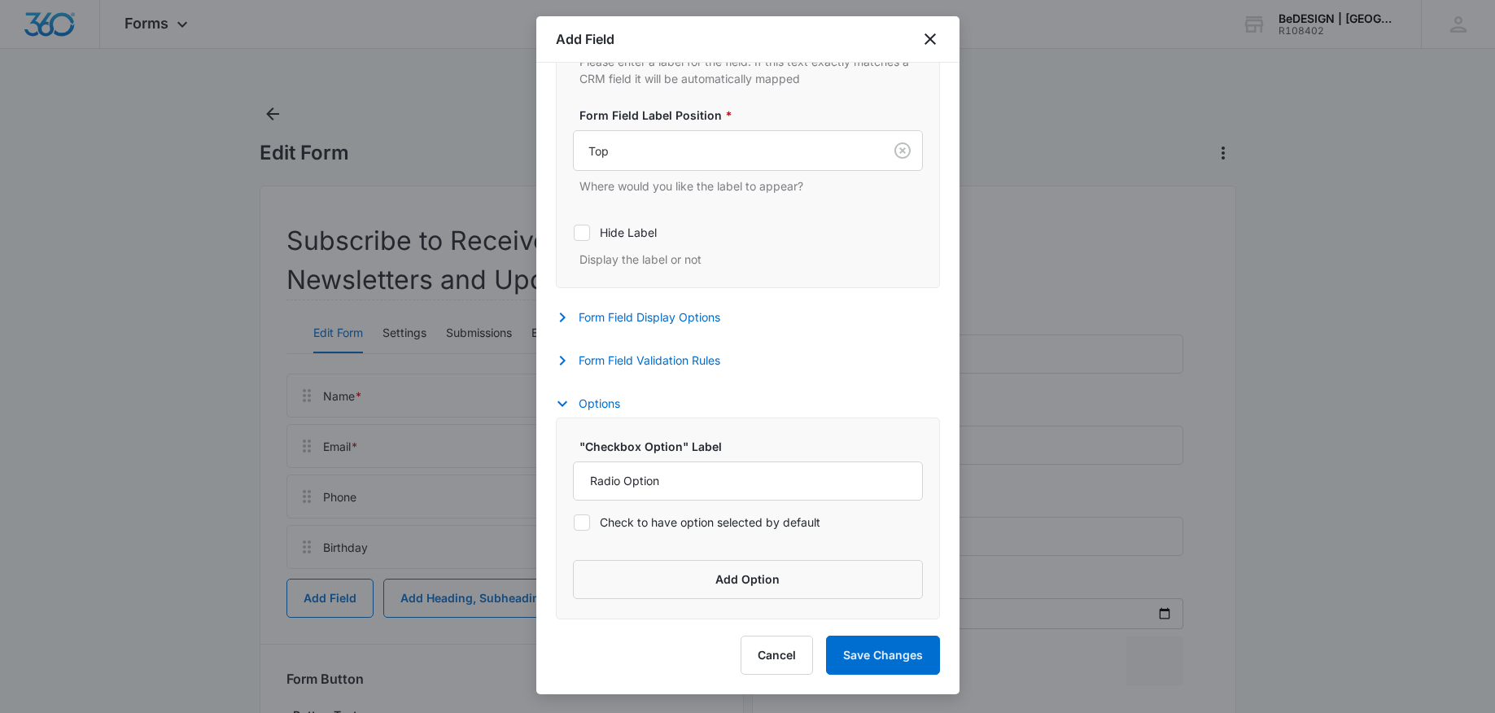
scroll to position [479, 0]
type input "Interest"
click at [674, 478] on input "Radio Option" at bounding box center [748, 480] width 350 height 39
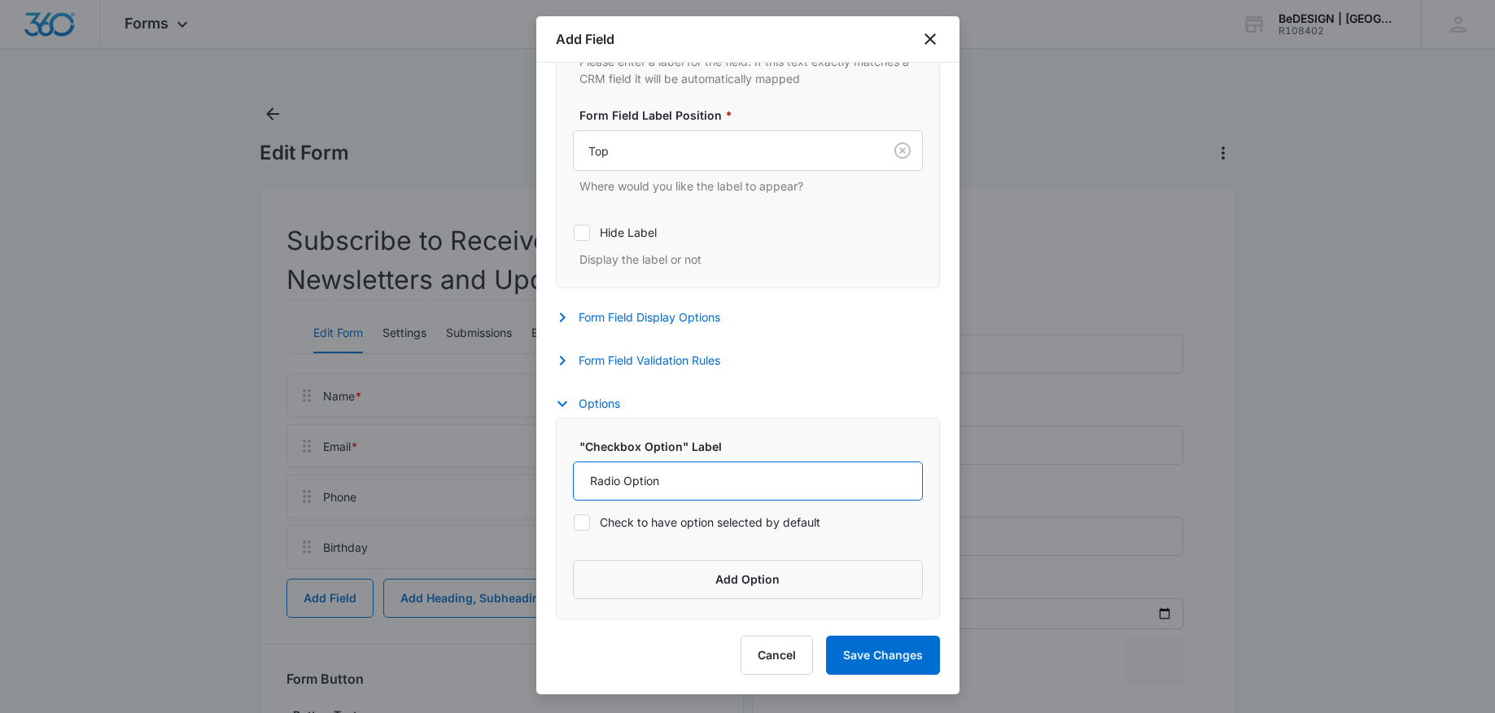
click at [674, 478] on input "Radio Option" at bounding box center [748, 480] width 350 height 39
type input "Interest"
click at [786, 598] on button "Add Option" at bounding box center [748, 579] width 350 height 39
click at [709, 590] on input "Label" at bounding box center [733, 601] width 321 height 39
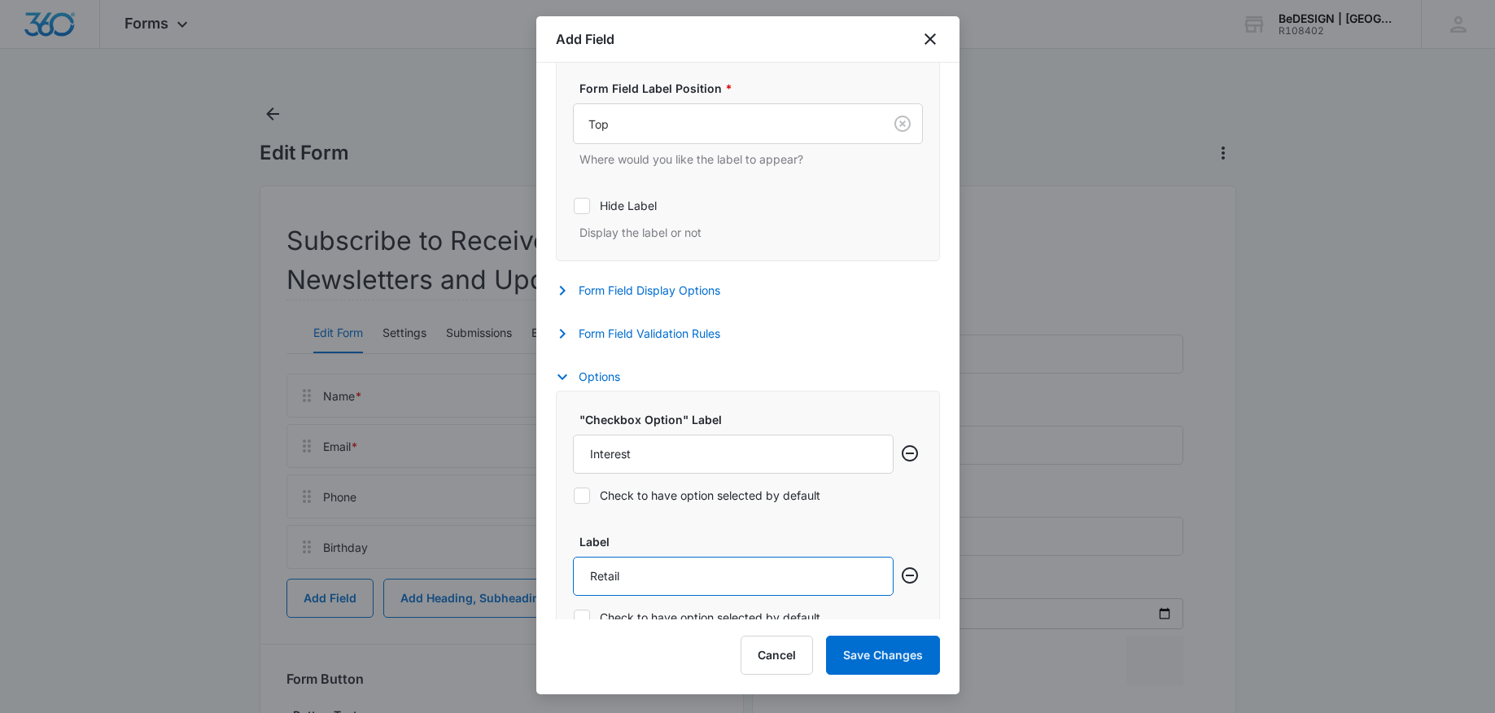
scroll to position [591, 0]
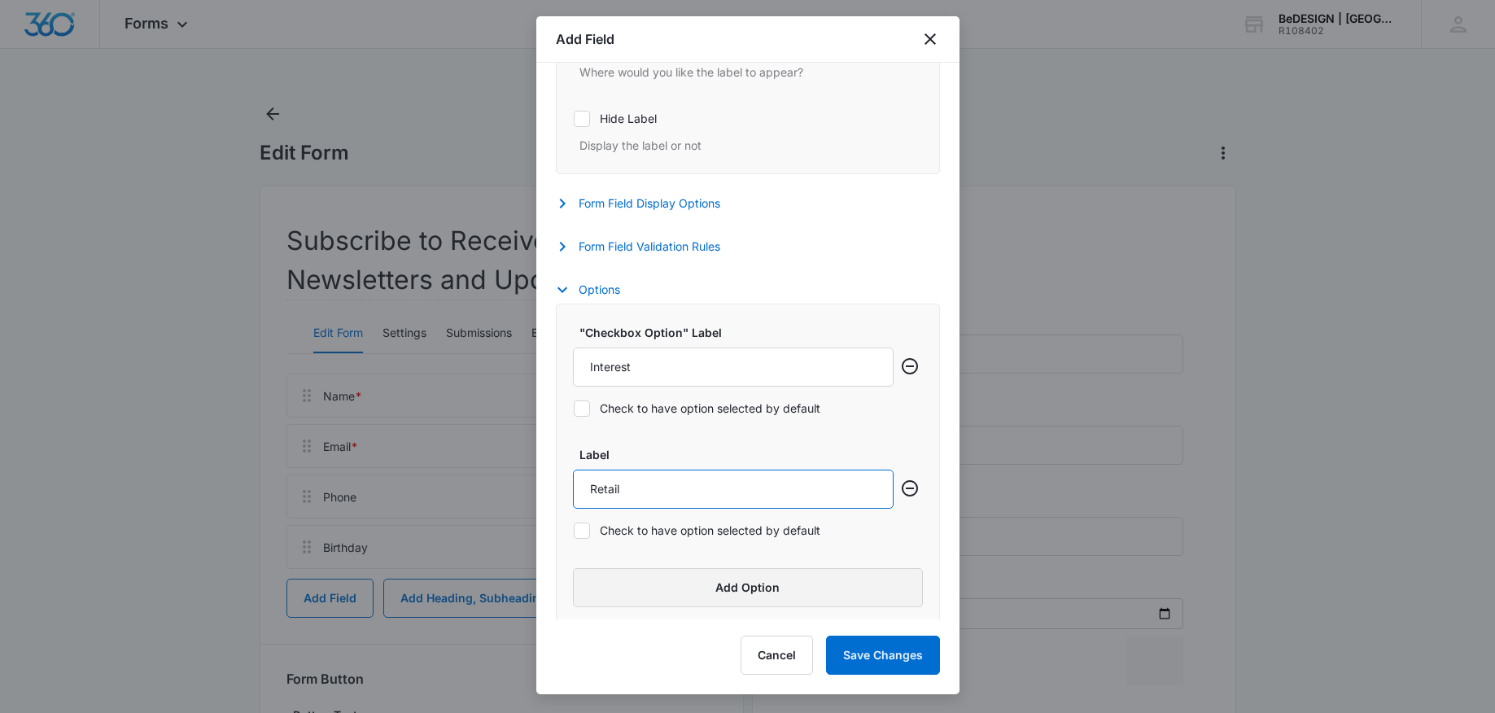
type input "Retail"
click at [727, 579] on button "Add Option" at bounding box center [748, 587] width 350 height 39
click at [635, 613] on input "Label" at bounding box center [733, 610] width 321 height 39
type input "Trade"
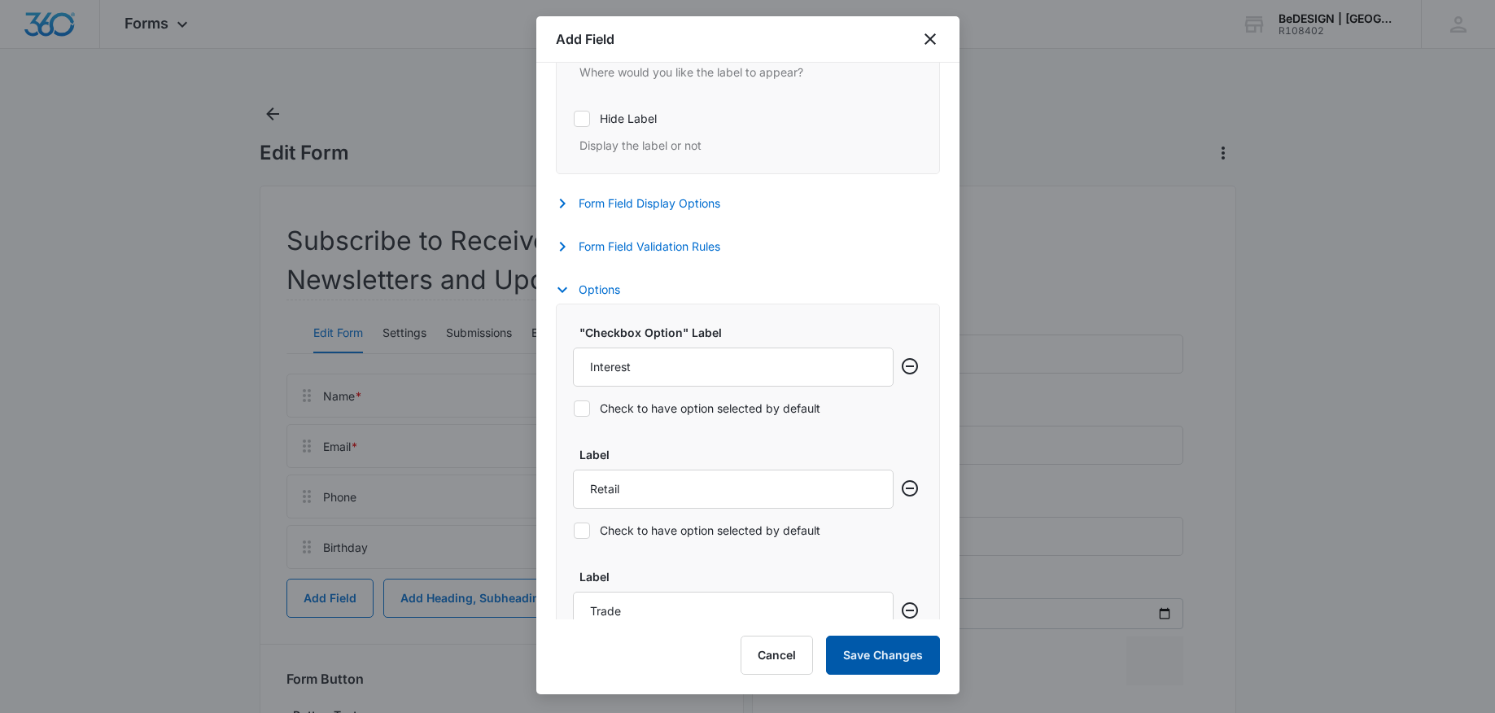
click at [923, 670] on button "Save Changes" at bounding box center [883, 654] width 114 height 39
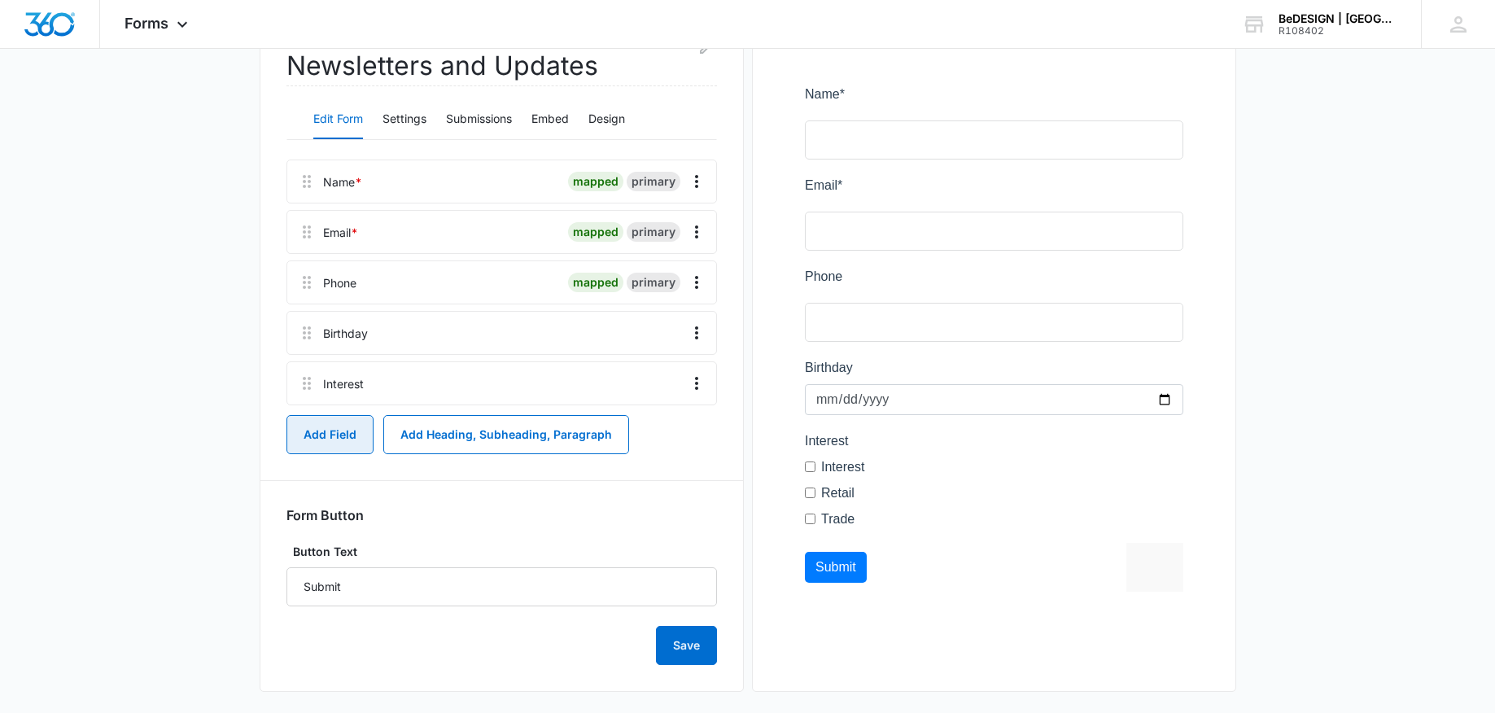
scroll to position [225, 0]
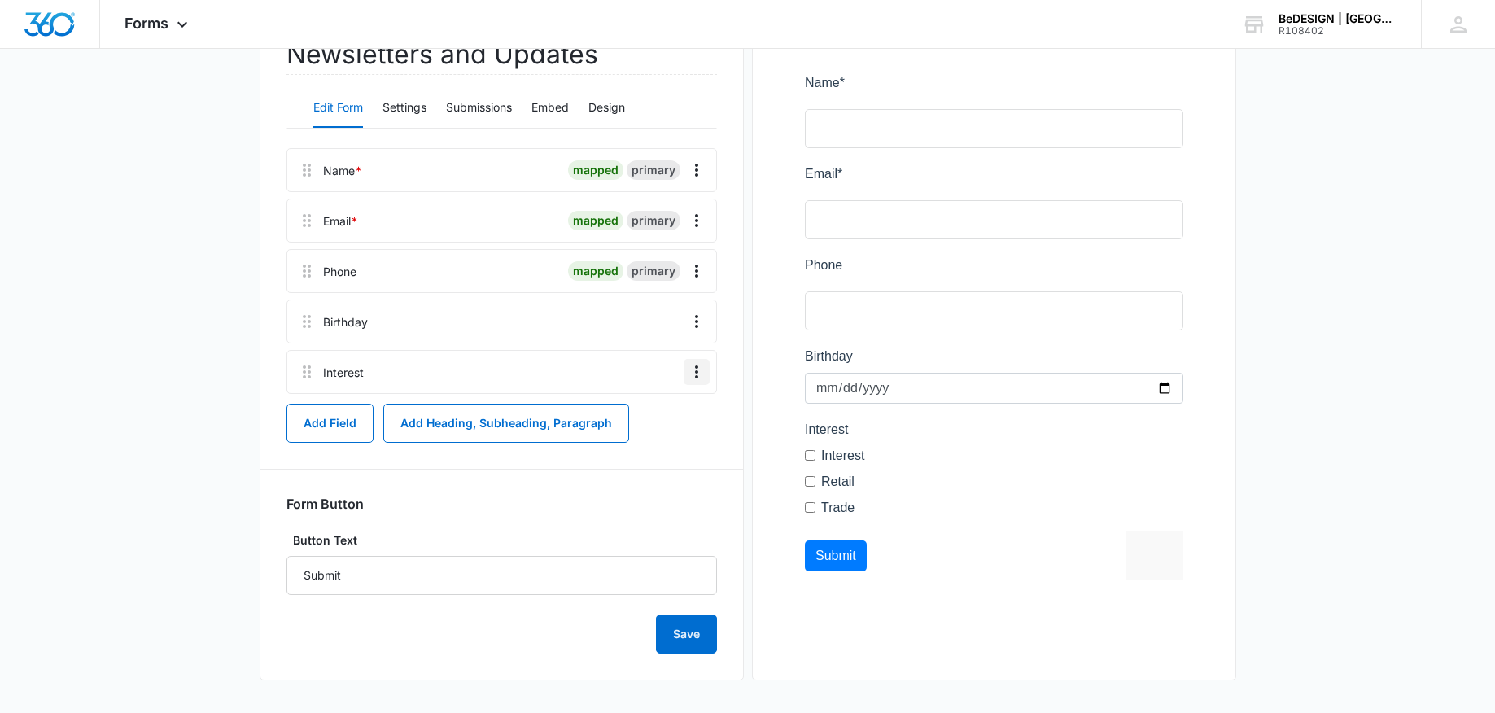
click at [696, 378] on icon "Overflow Menu" at bounding box center [696, 371] width 3 height 13
click at [657, 417] on div "Edit" at bounding box center [652, 417] width 34 height 11
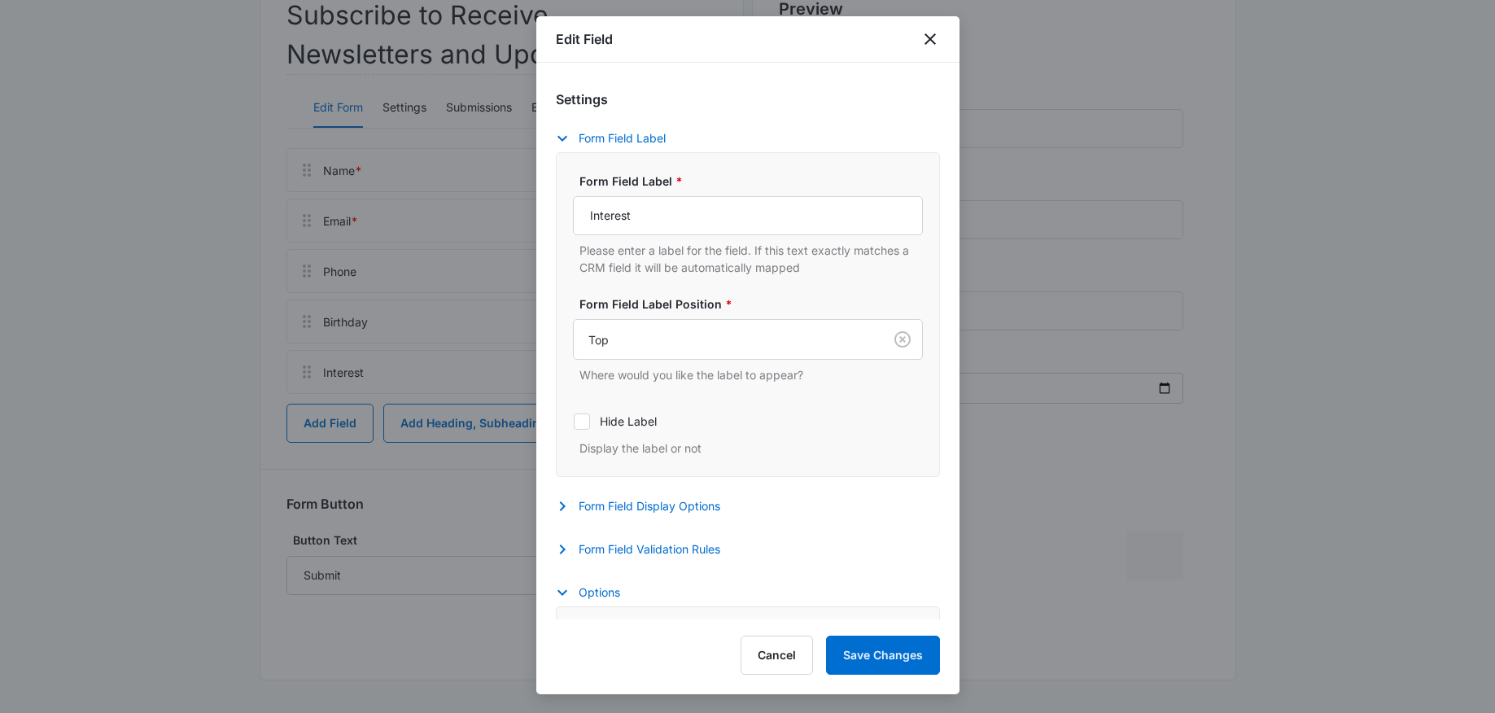
scroll to position [574, 0]
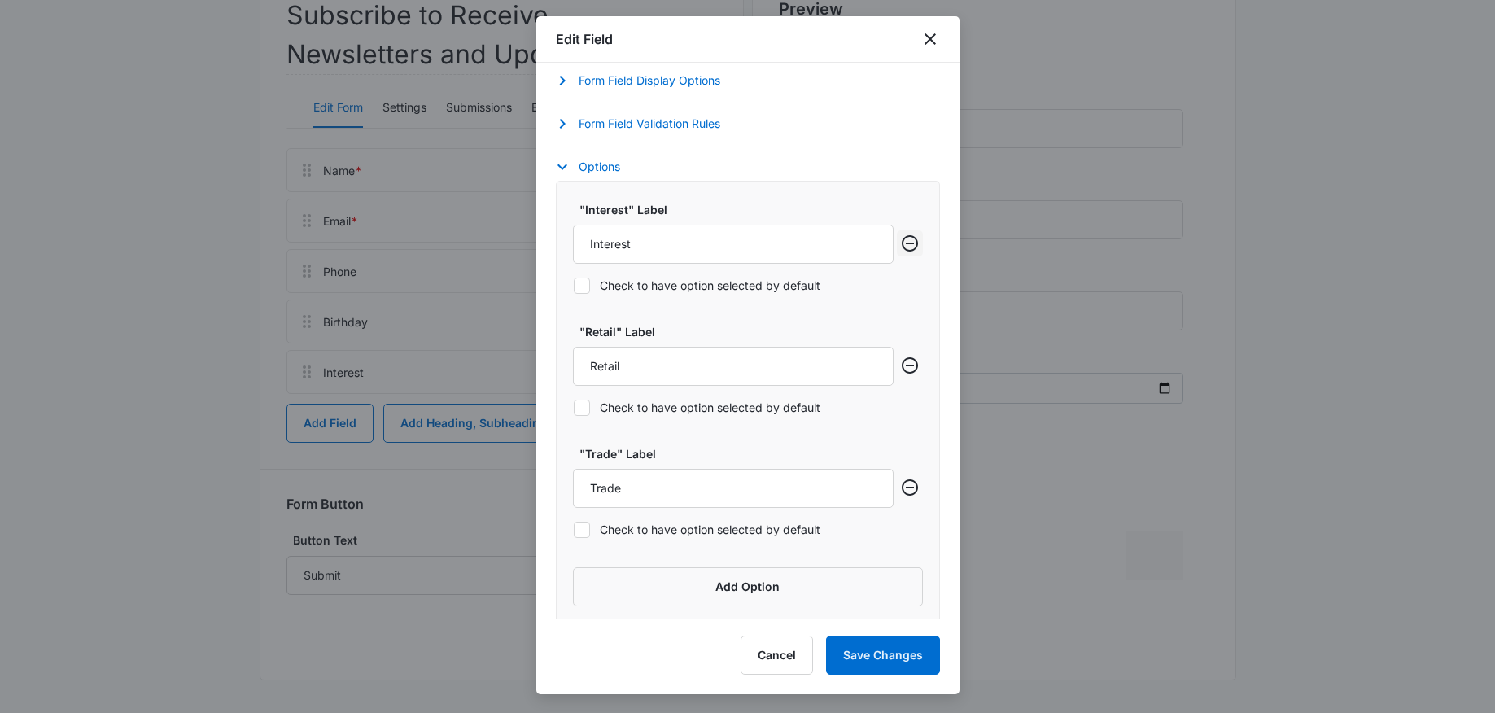
click at [916, 243] on icon "Remove row" at bounding box center [909, 243] width 16 height 16
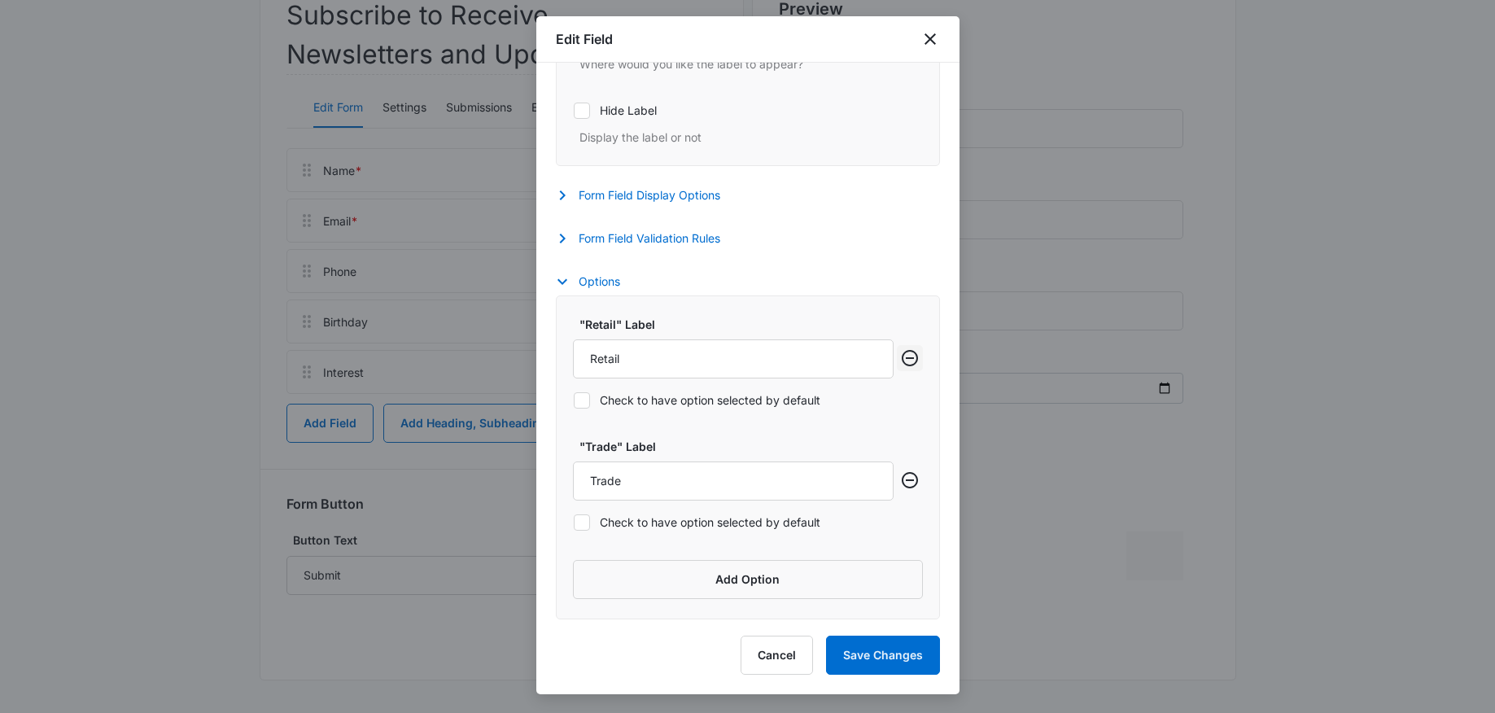
scroll to position [461, 0]
click at [888, 648] on button "Save Changes" at bounding box center [883, 654] width 114 height 39
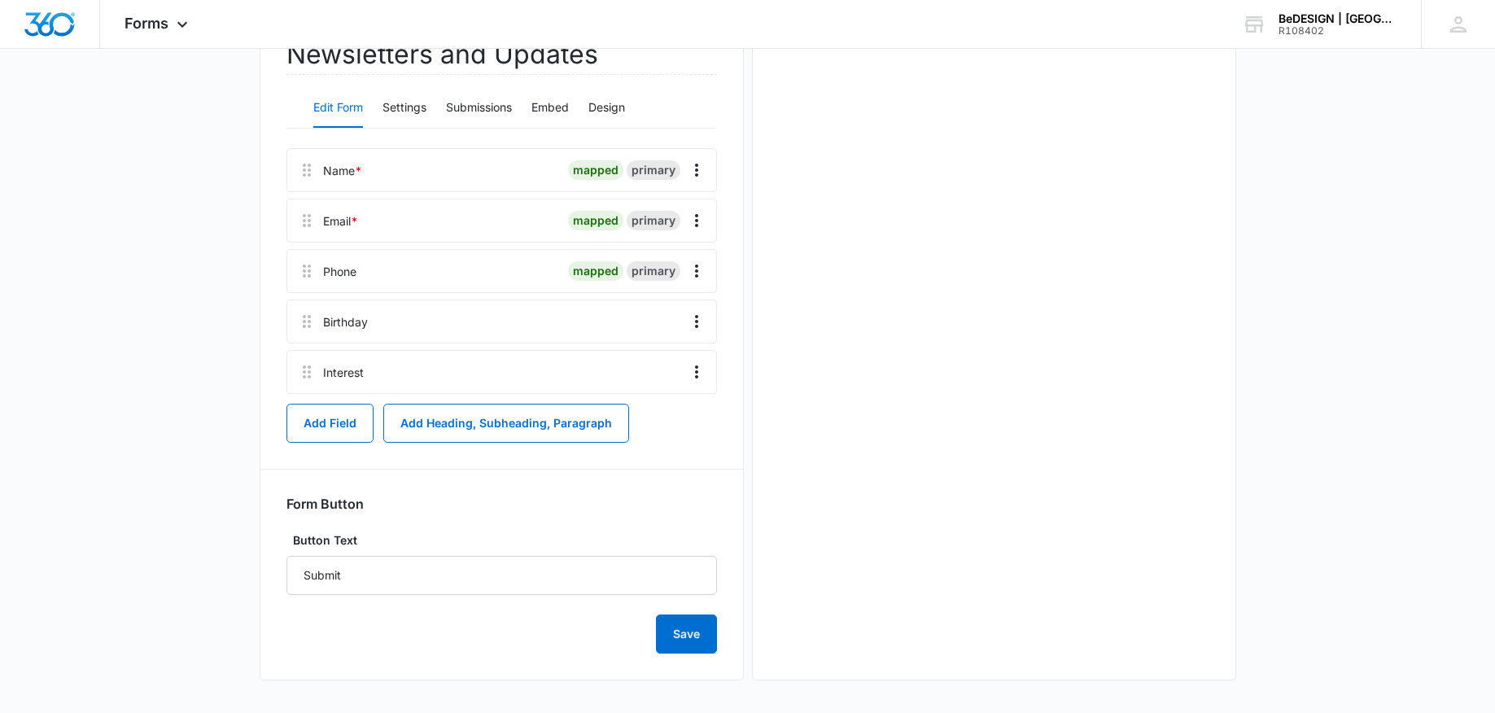
scroll to position [0, 0]
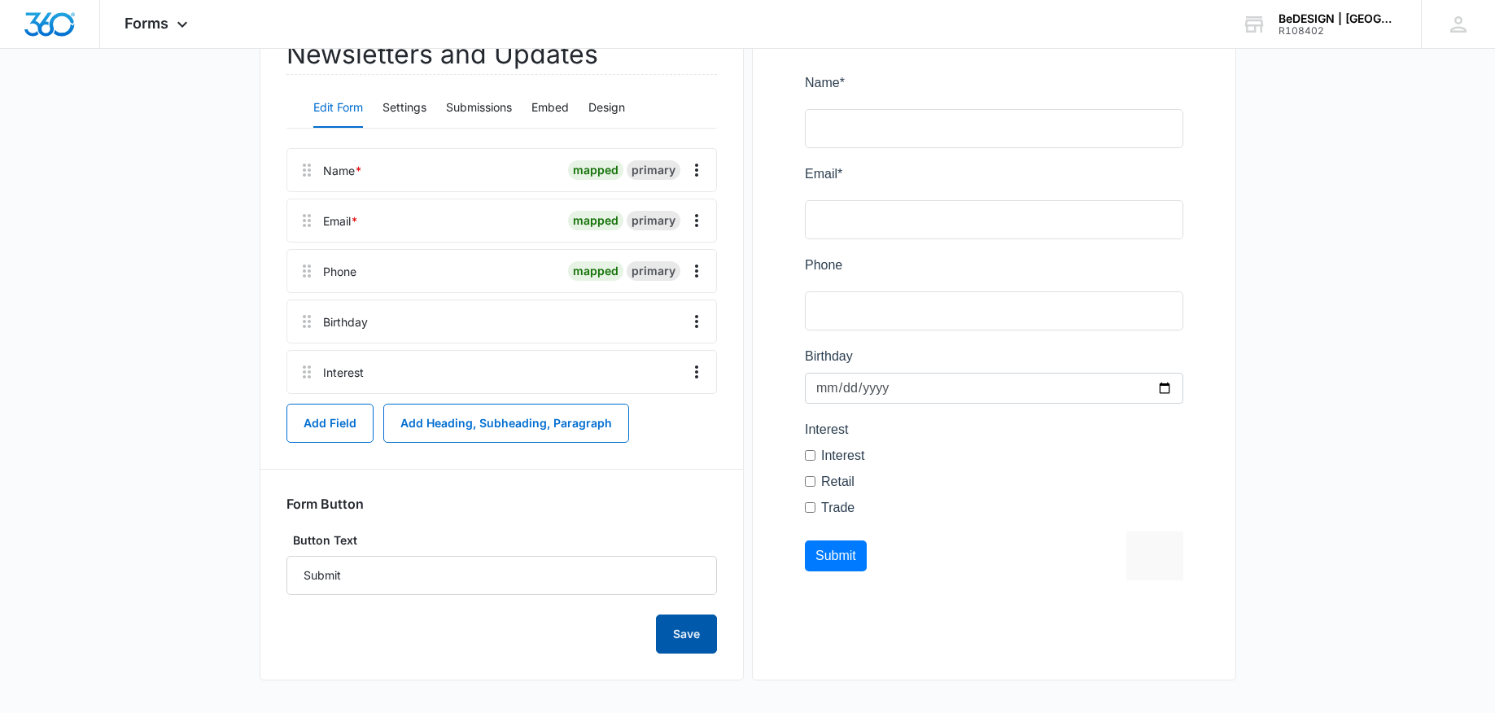
click at [698, 631] on button "Save" at bounding box center [686, 633] width 61 height 39
click at [561, 111] on button "Embed" at bounding box center [549, 108] width 37 height 39
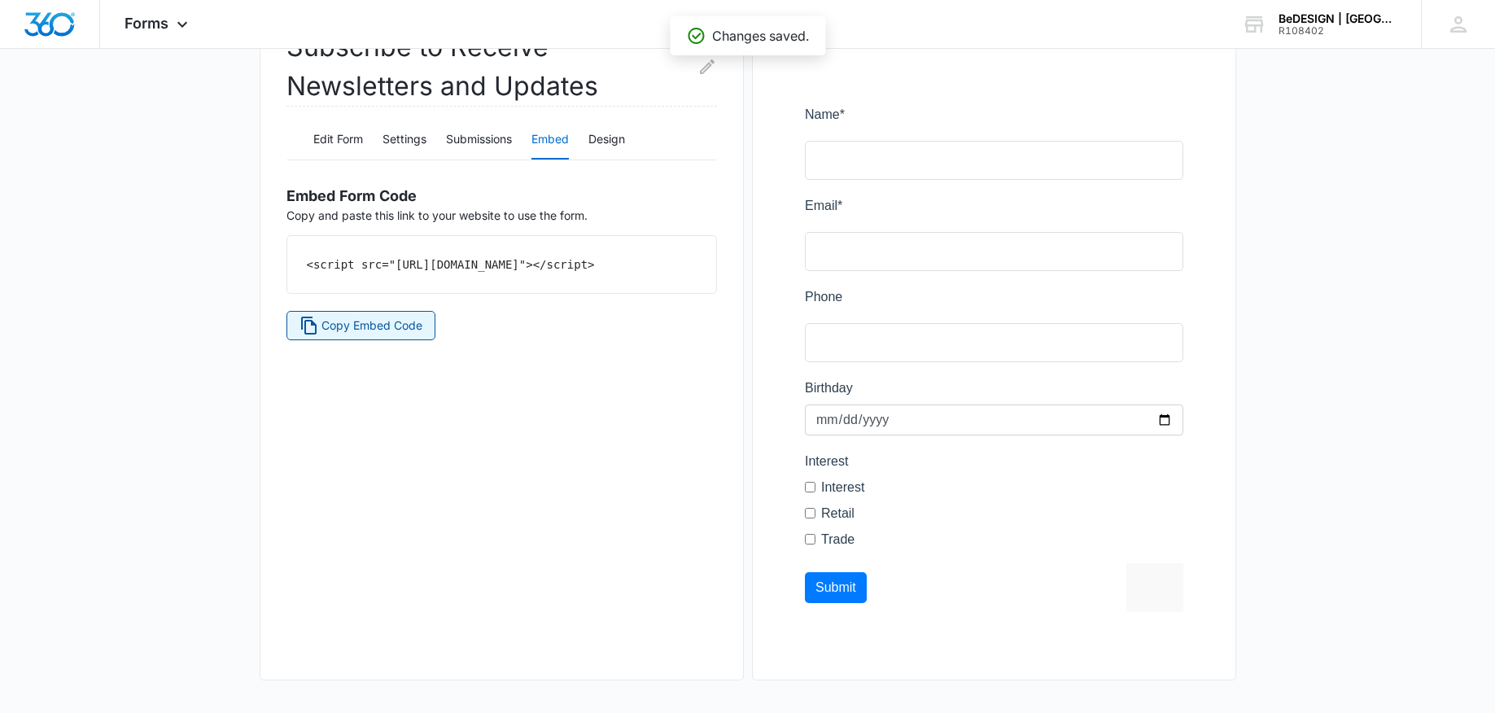
click at [399, 340] on button "Copy Embed Code" at bounding box center [361, 325] width 150 height 29
click at [620, 133] on button "Design" at bounding box center [606, 139] width 37 height 39
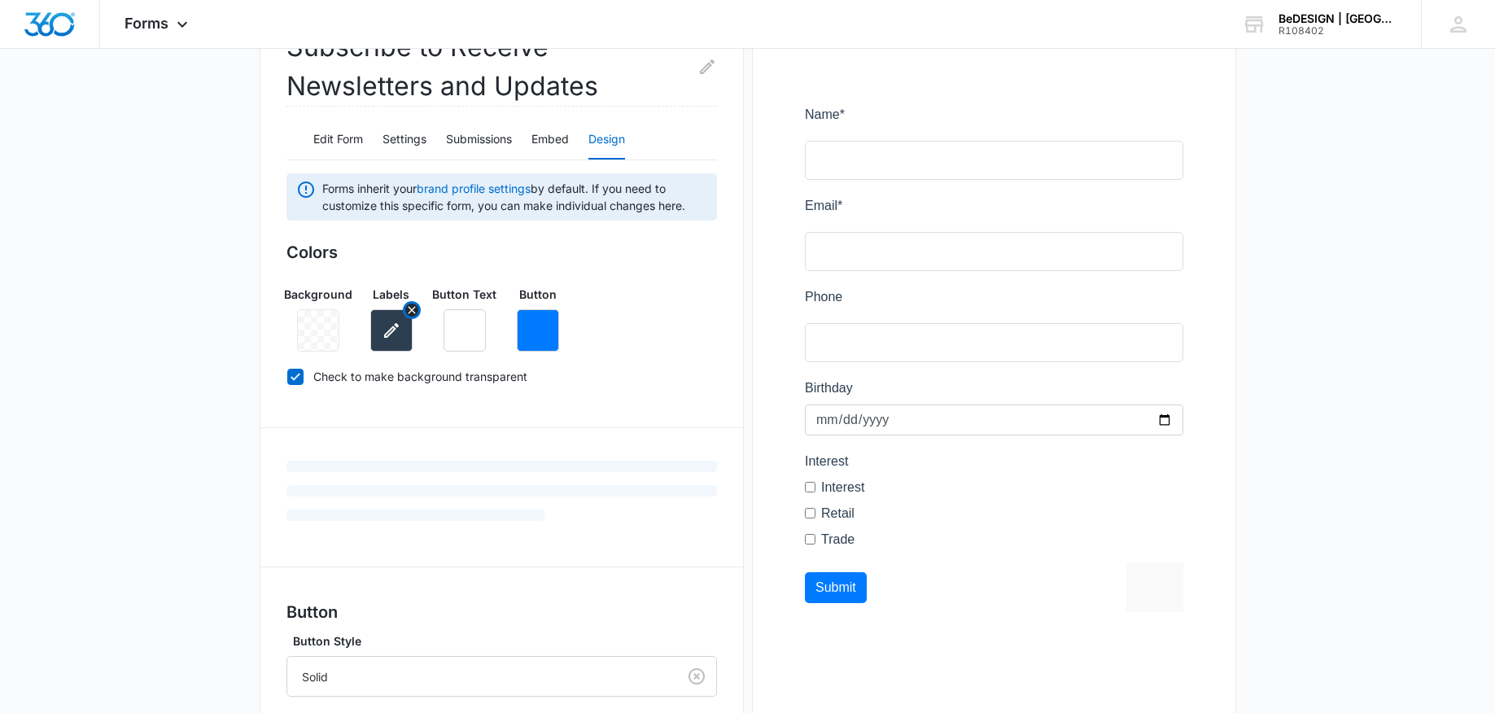
click at [395, 341] on button "button" at bounding box center [391, 330] width 42 height 42
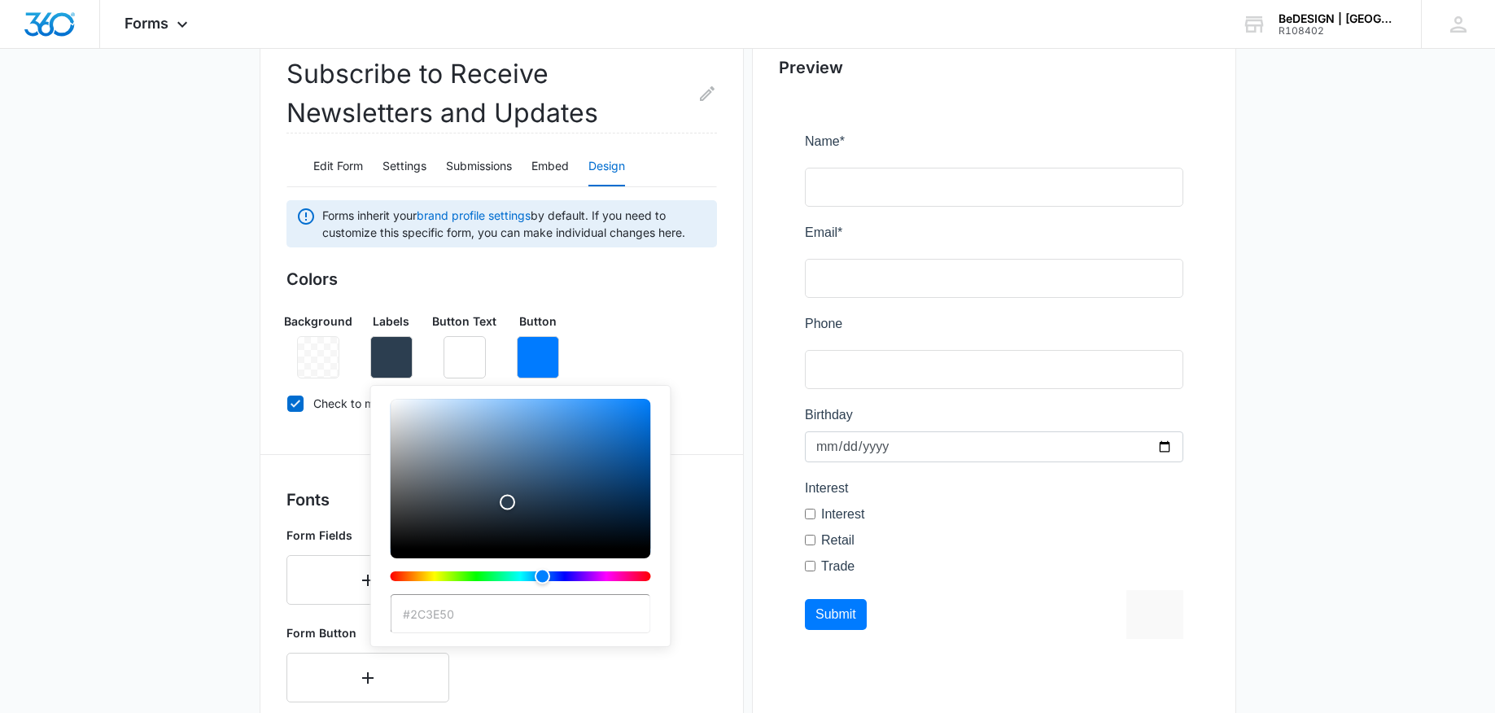
click at [442, 614] on input "#2C3E50" at bounding box center [521, 613] width 260 height 39
drag, startPoint x: 409, startPoint y: 616, endPoint x: 522, endPoint y: 618, distance: 112.3
click at [522, 618] on input "#2C3E50" at bounding box center [521, 613] width 260 height 39
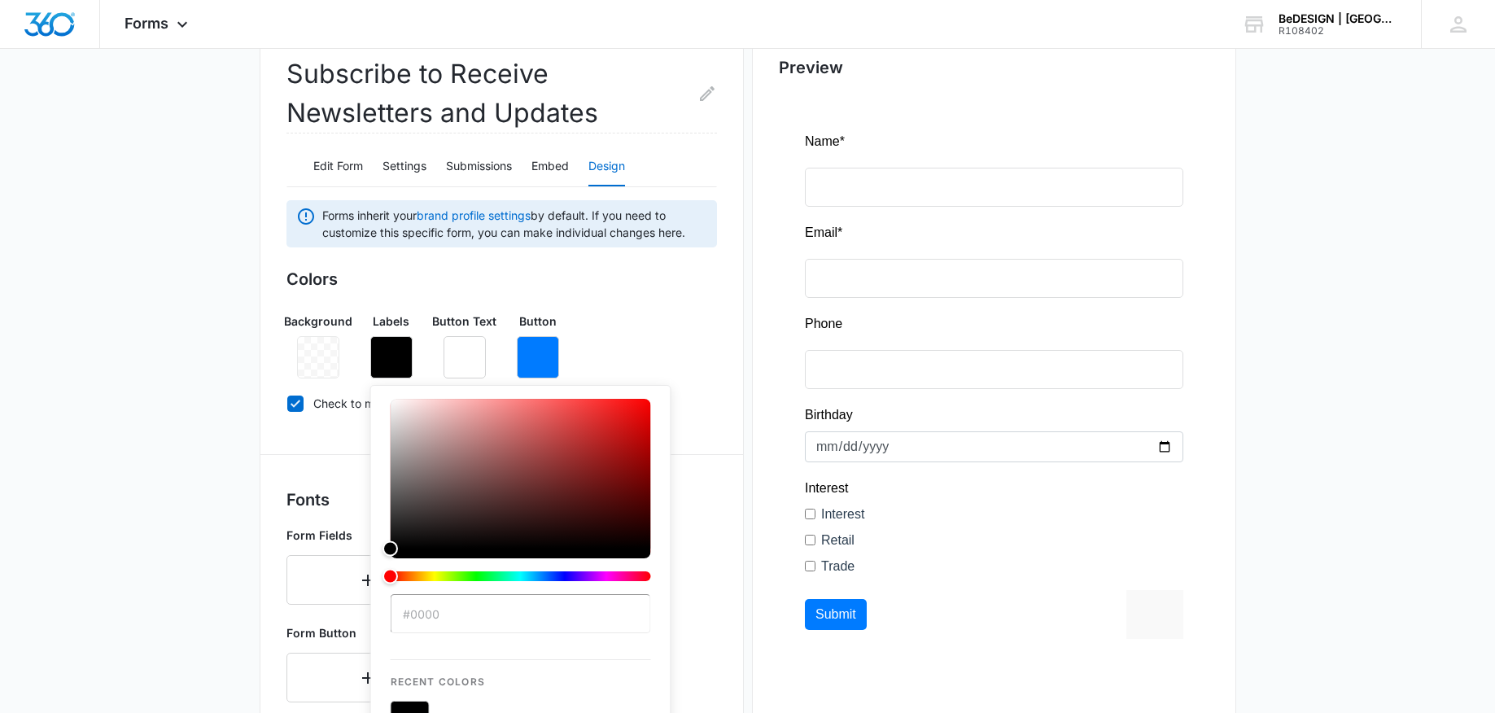
type input "#00000"
click at [198, 574] on main "Edit Form Subscribe to Receive Newsletters and Updates Edit Form Settings Submi…" at bounding box center [747, 563] width 1495 height 1258
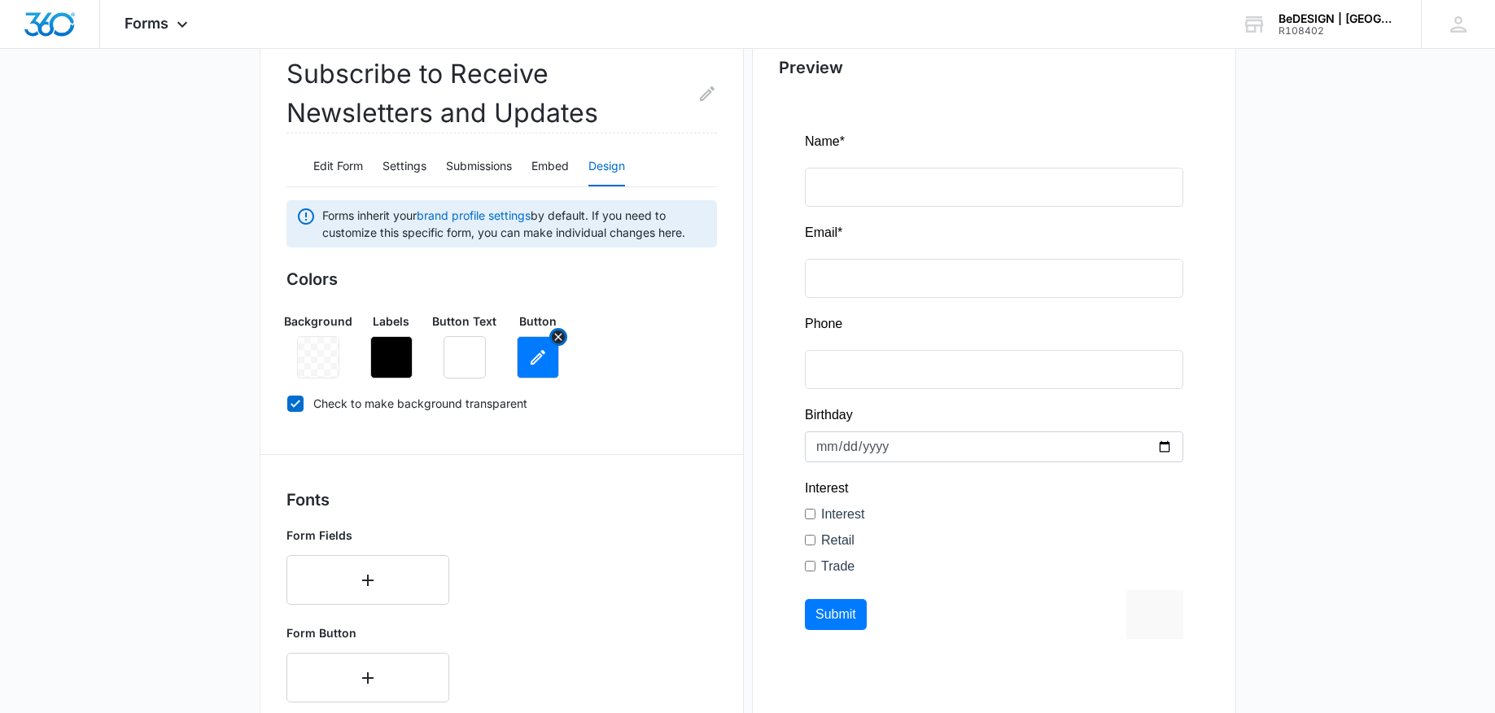
click at [539, 358] on icon "button" at bounding box center [537, 357] width 15 height 15
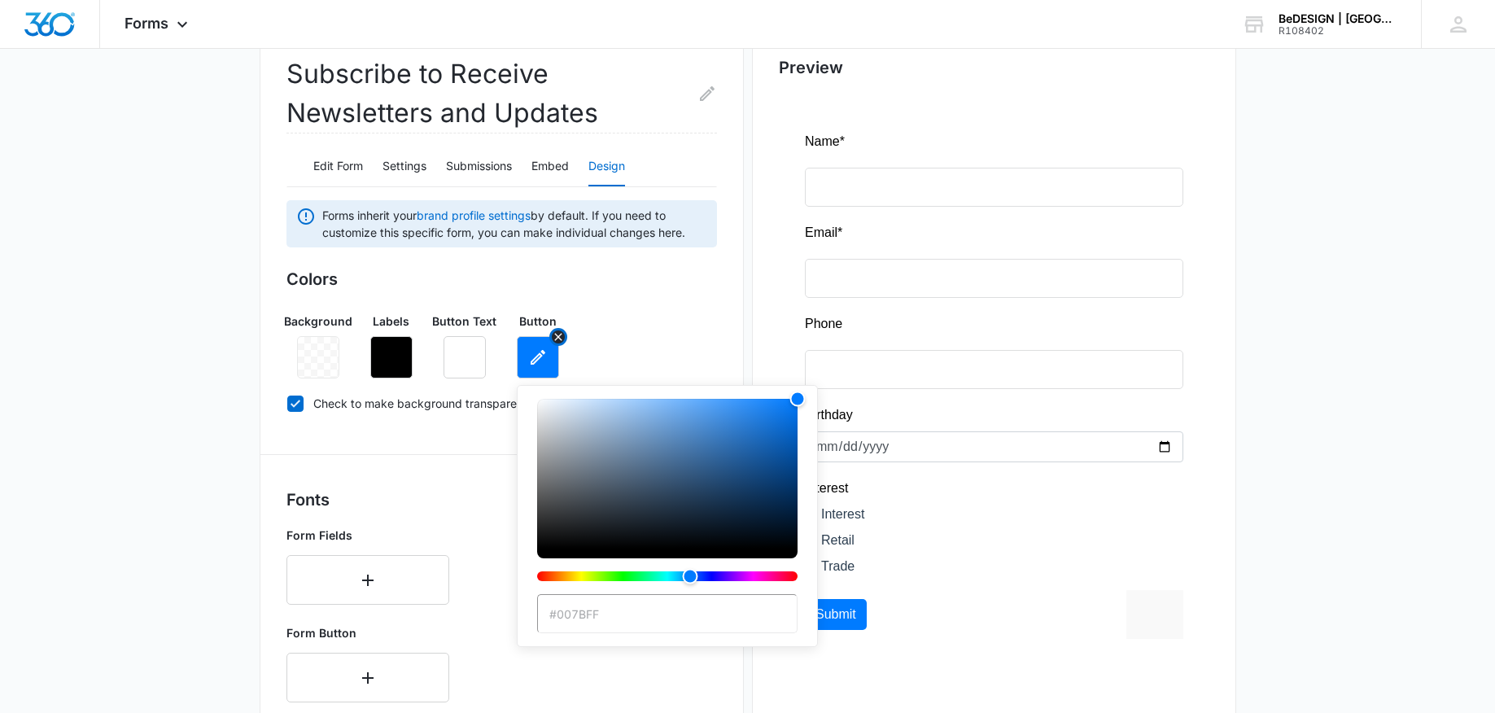
click at [539, 360] on icon "button" at bounding box center [538, 357] width 20 height 20
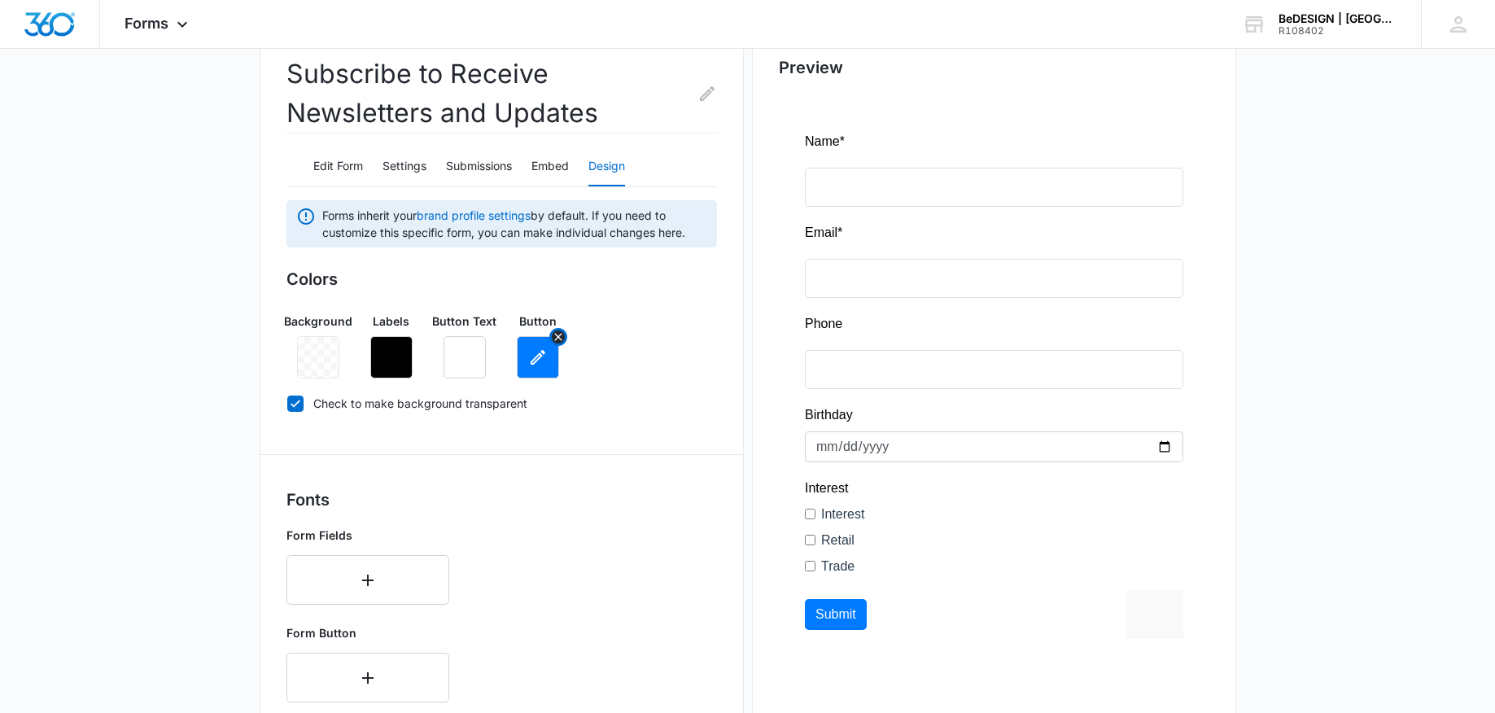
click at [539, 360] on icon "button" at bounding box center [538, 357] width 20 height 20
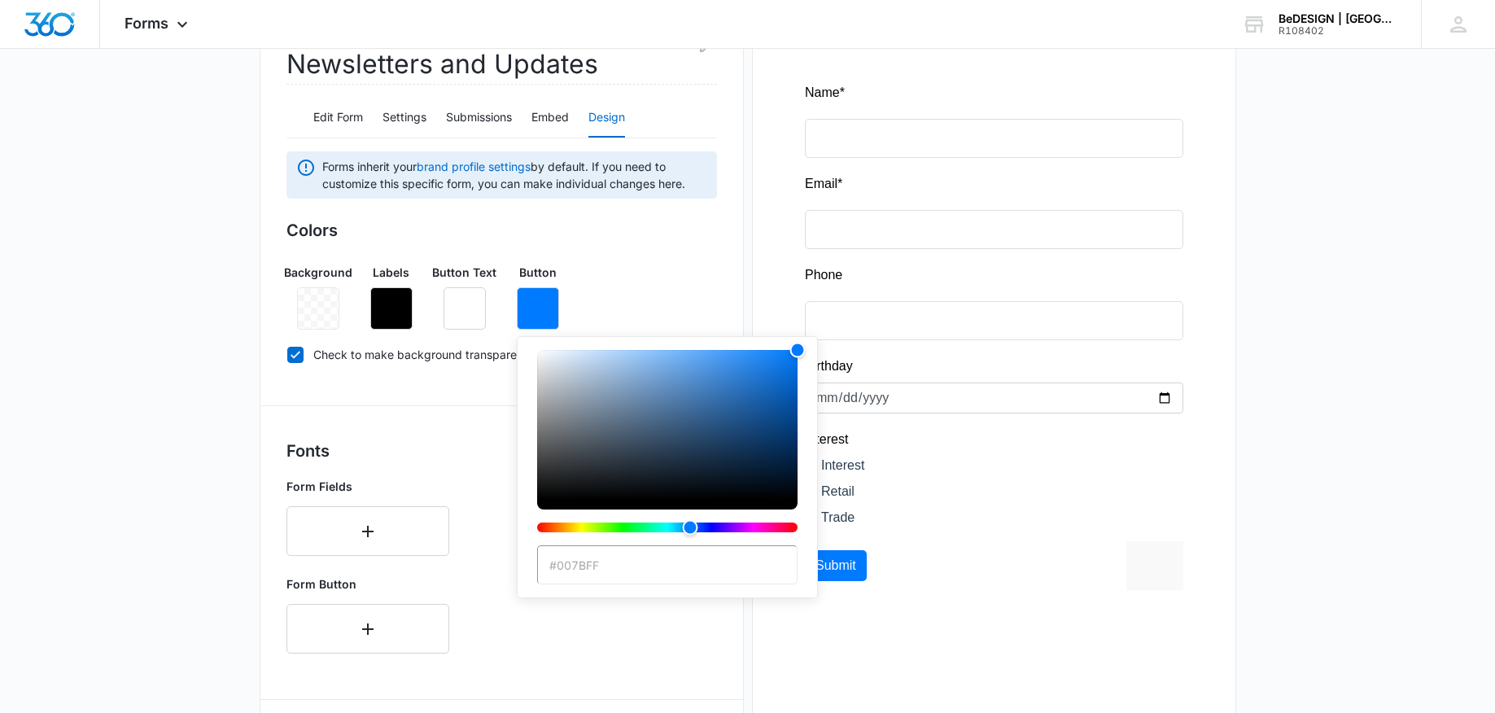
scroll to position [311, 0]
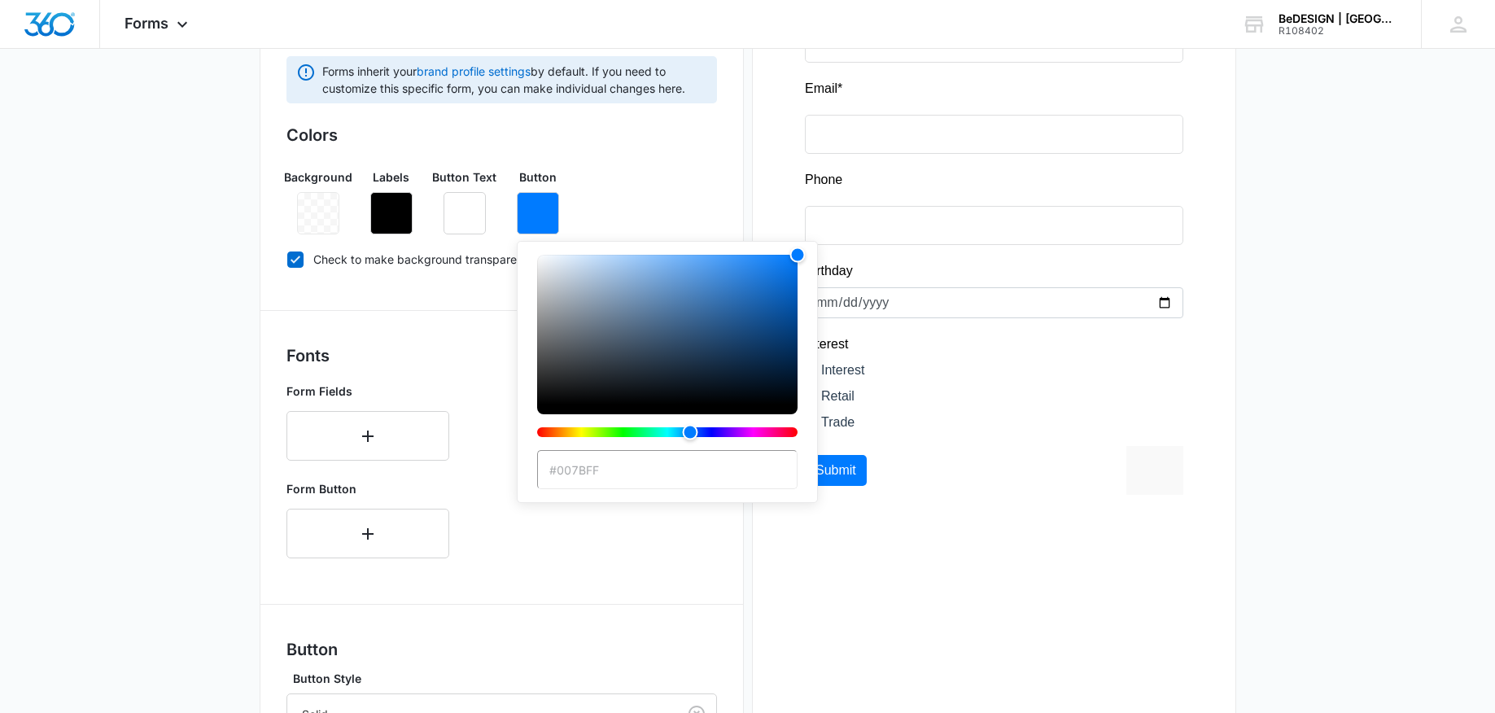
click at [656, 449] on div "color-picker" at bounding box center [667, 352] width 260 height 195
click at [618, 474] on input "#007BFF" at bounding box center [667, 469] width 260 height 39
drag, startPoint x: 558, startPoint y: 471, endPoint x: 644, endPoint y: 472, distance: 86.2
click at [644, 472] on input "#007BFF" at bounding box center [667, 469] width 260 height 39
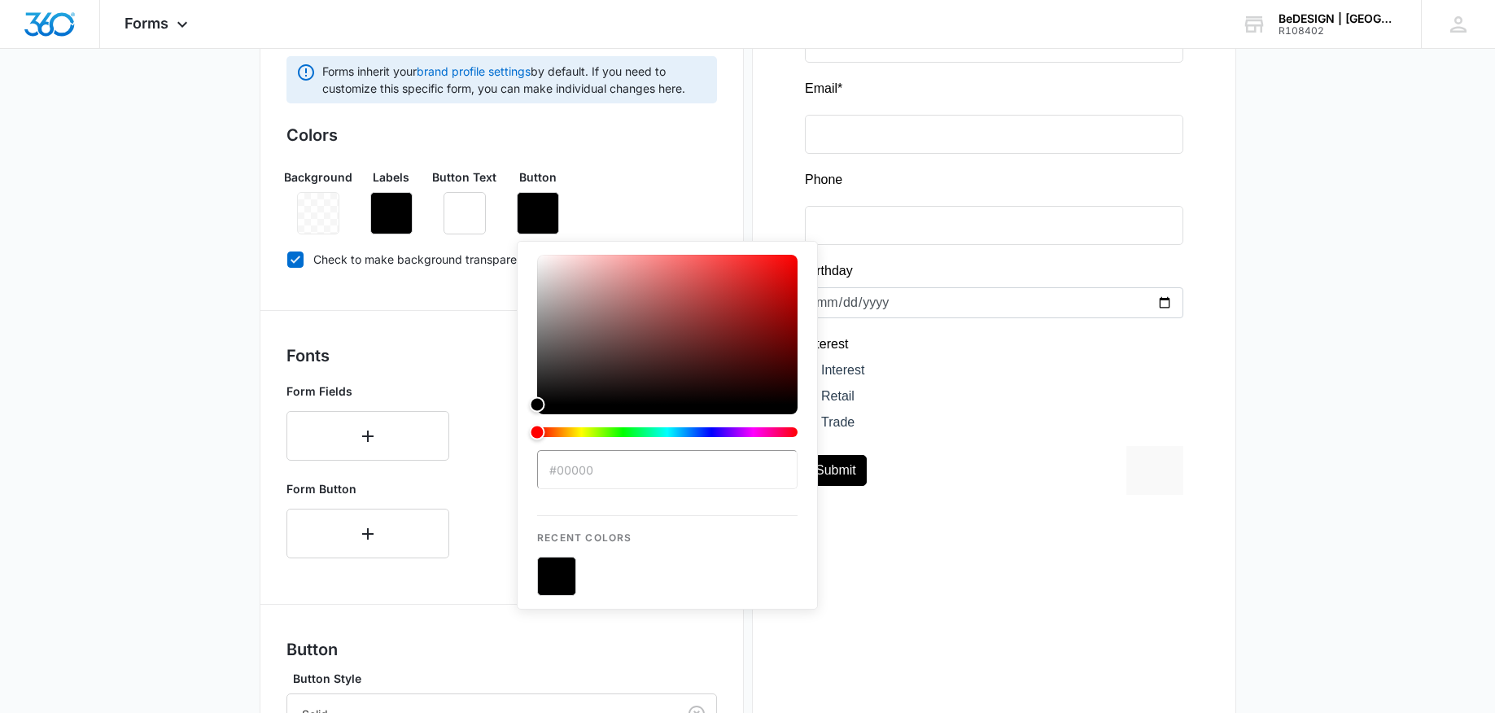
type input "#000"
click at [569, 578] on button "color-picker-container" at bounding box center [556, 575] width 39 height 39
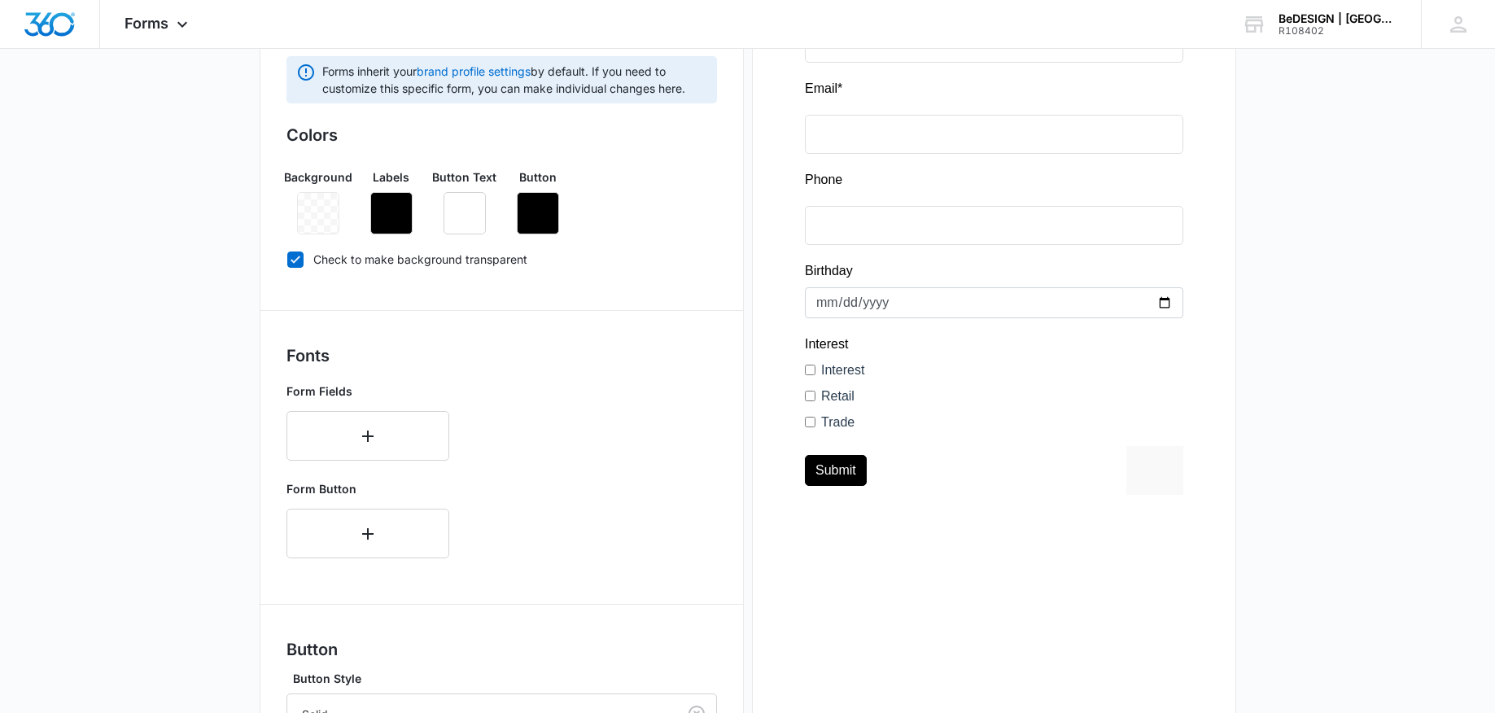
click at [550, 637] on h3 "Button" at bounding box center [501, 649] width 430 height 24
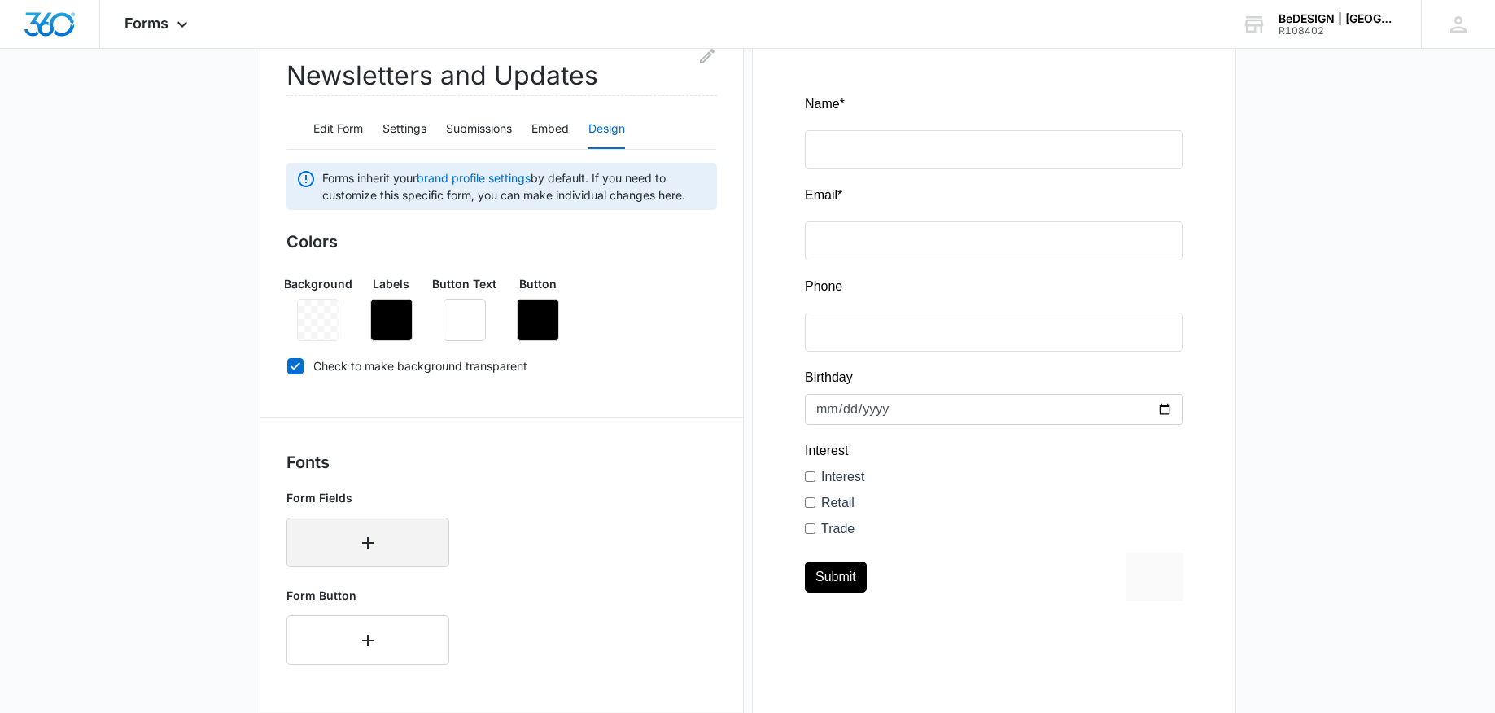
scroll to position [225, 0]
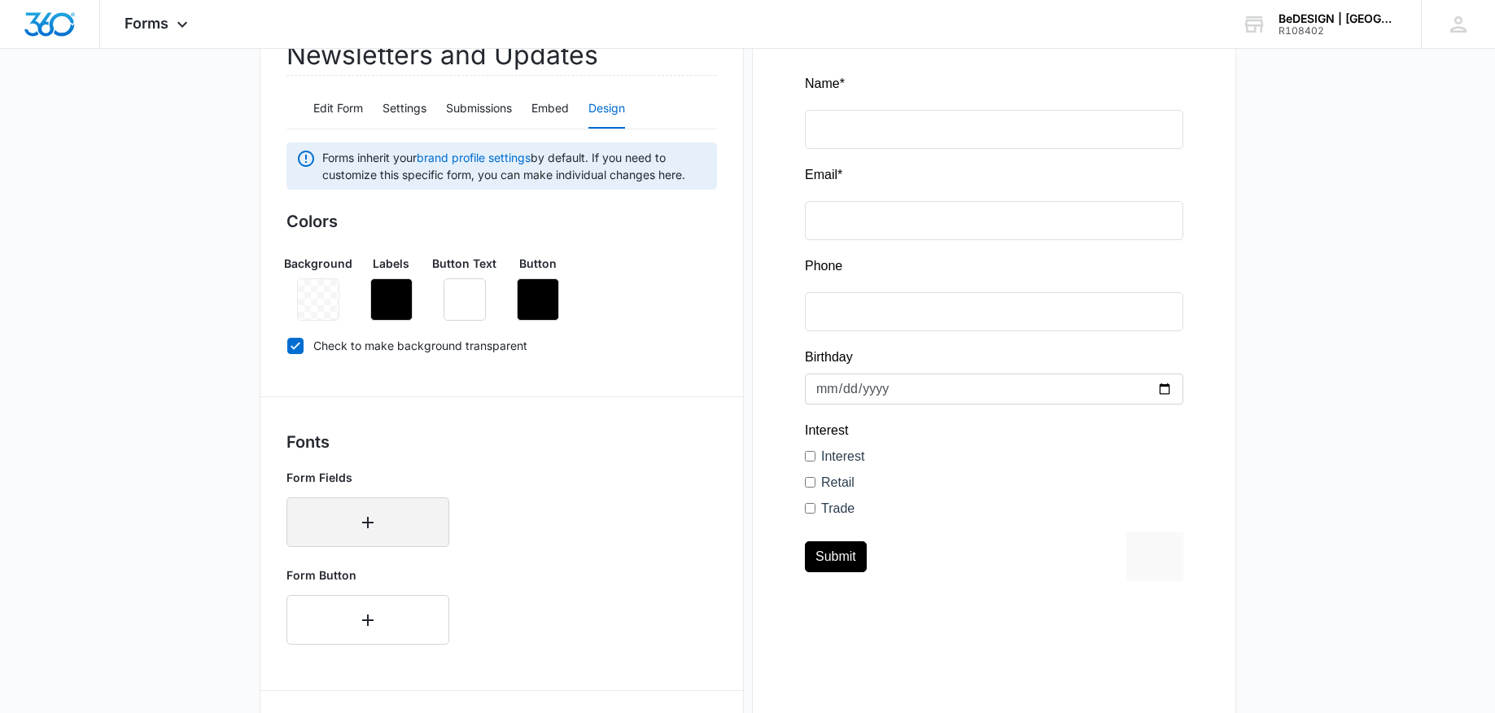
click at [364, 526] on icon "button" at bounding box center [368, 523] width 20 height 20
click at [364, 526] on div "Select..." at bounding box center [367, 516] width 163 height 39
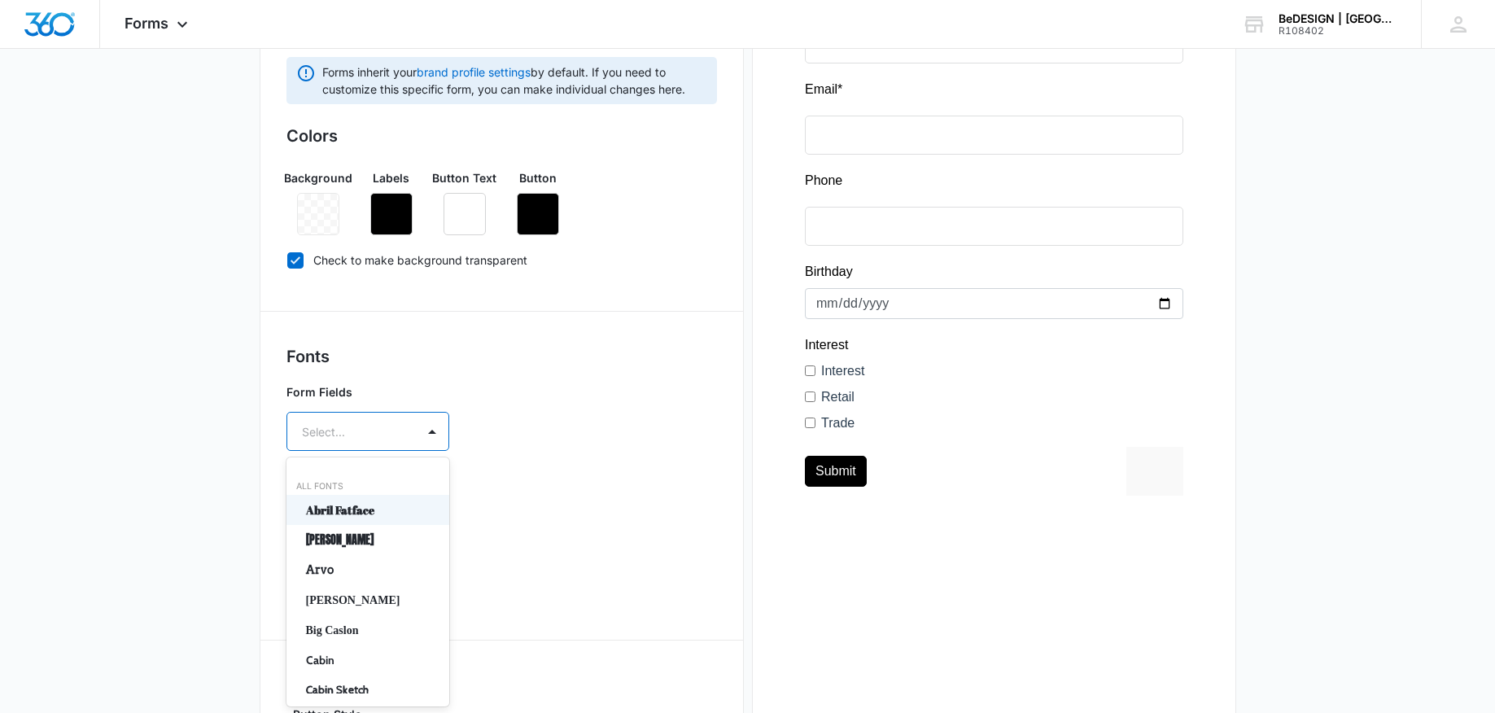
click at [829, 452] on div at bounding box center [994, 245] width 430 height 584
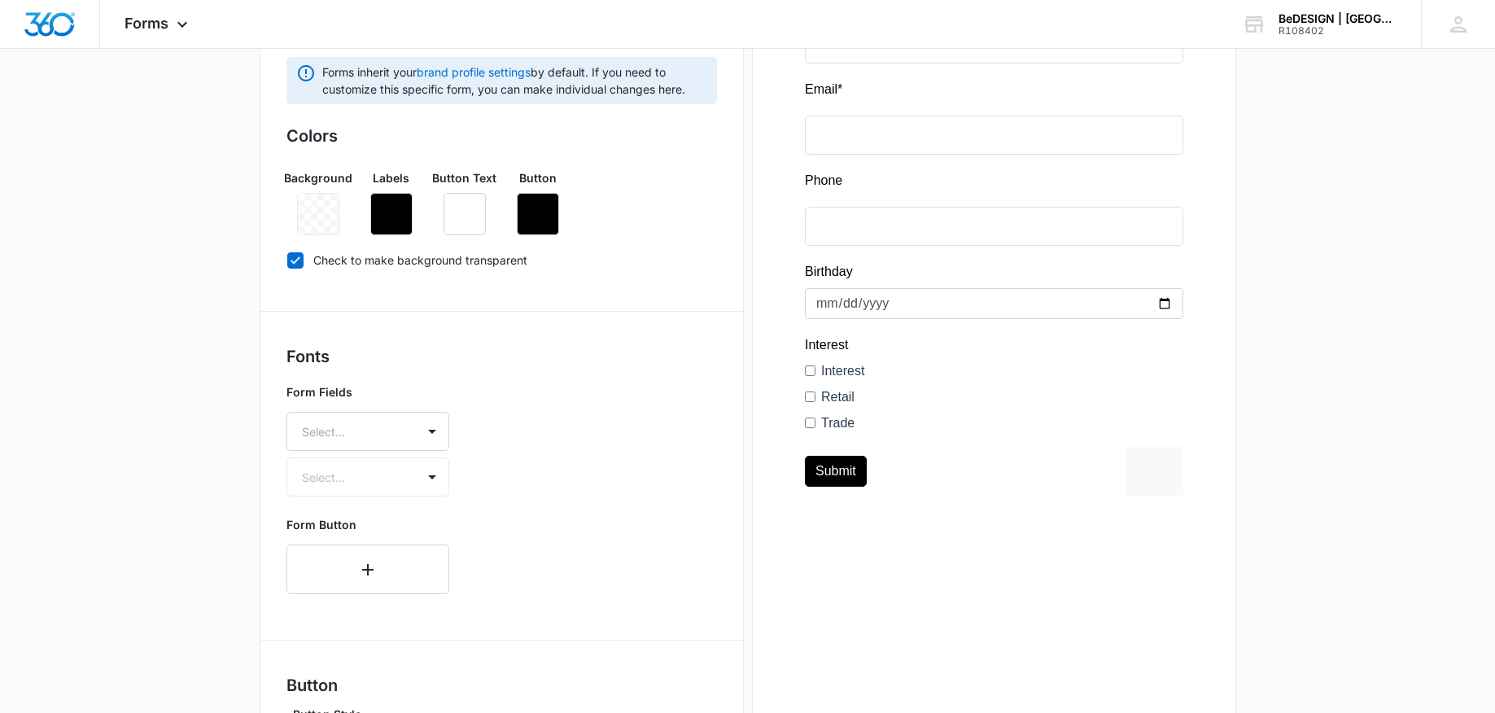
click at [354, 478] on div "Form Fields Select... Select..." at bounding box center [367, 439] width 163 height 113
click at [356, 478] on div "Form Fields Select... Select..." at bounding box center [367, 439] width 163 height 113
click at [434, 479] on div "Form Fields Select... Select..." at bounding box center [367, 439] width 163 height 113
click at [540, 410] on div "Form Fields Select... Select..." at bounding box center [501, 440] width 430 height 126
click at [408, 437] on div "Select..." at bounding box center [351, 431] width 129 height 37
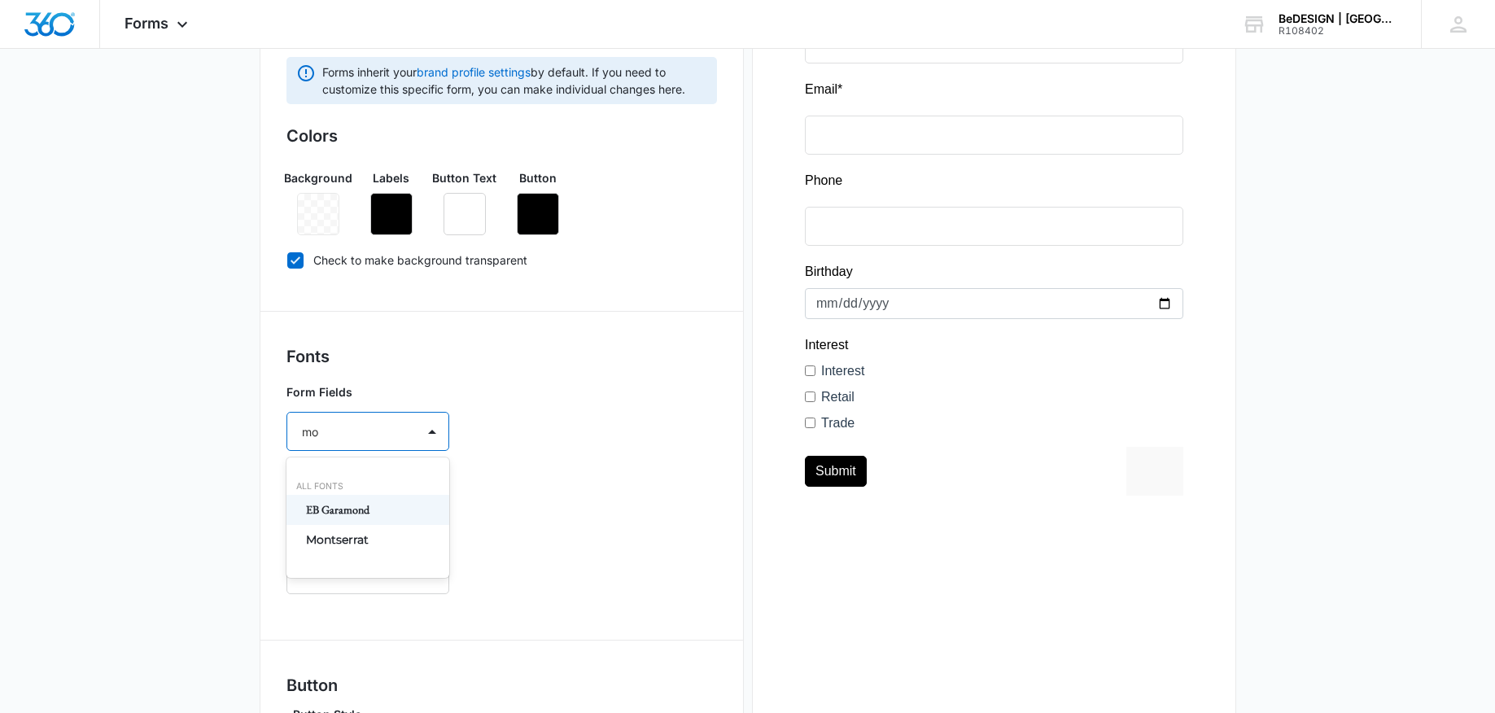
type input "mon"
click at [330, 549] on div "Montserrat" at bounding box center [367, 540] width 163 height 30
click at [358, 478] on div at bounding box center [348, 479] width 93 height 20
click at [338, 570] on p "Bold" at bounding box center [366, 565] width 120 height 17
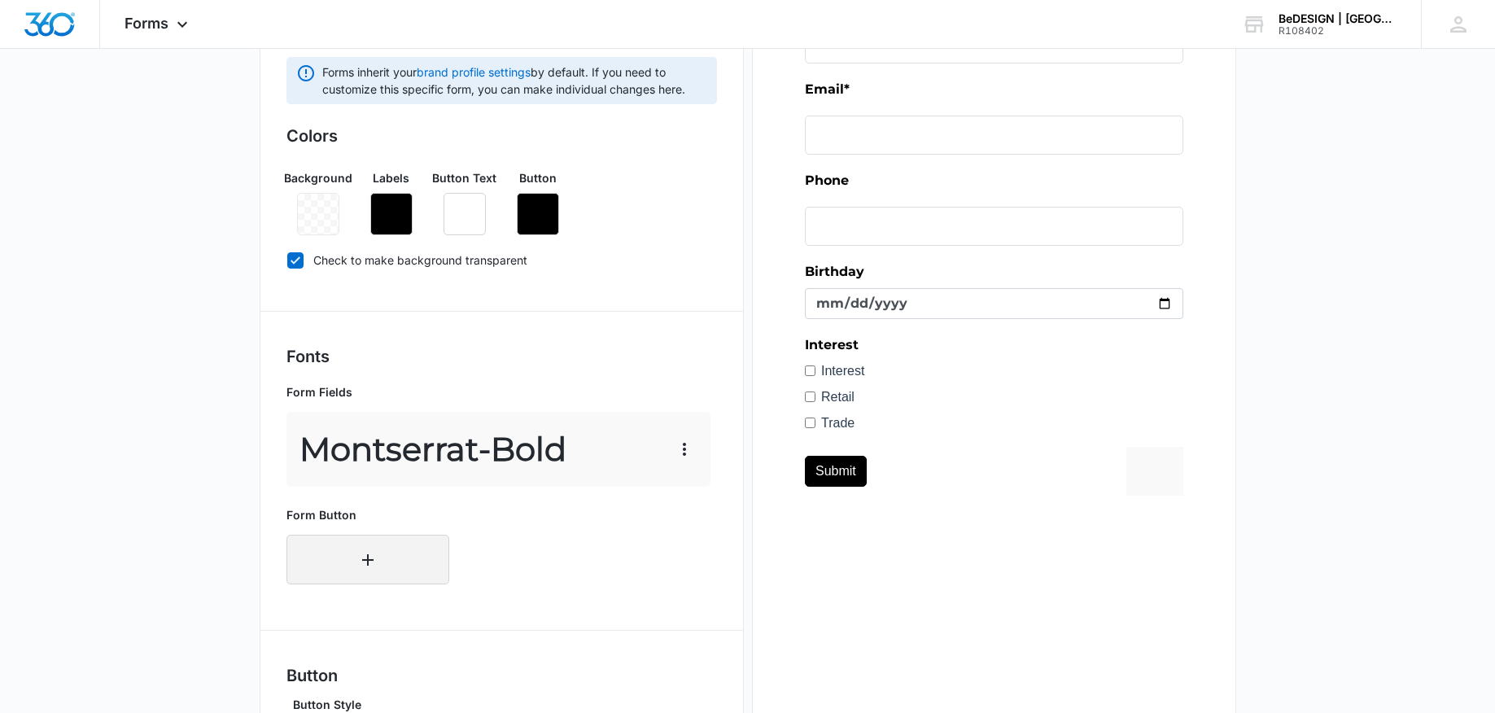
click at [338, 570] on button "button" at bounding box center [367, 560] width 163 height 50
click at [338, 570] on div "Select..." at bounding box center [367, 554] width 163 height 39
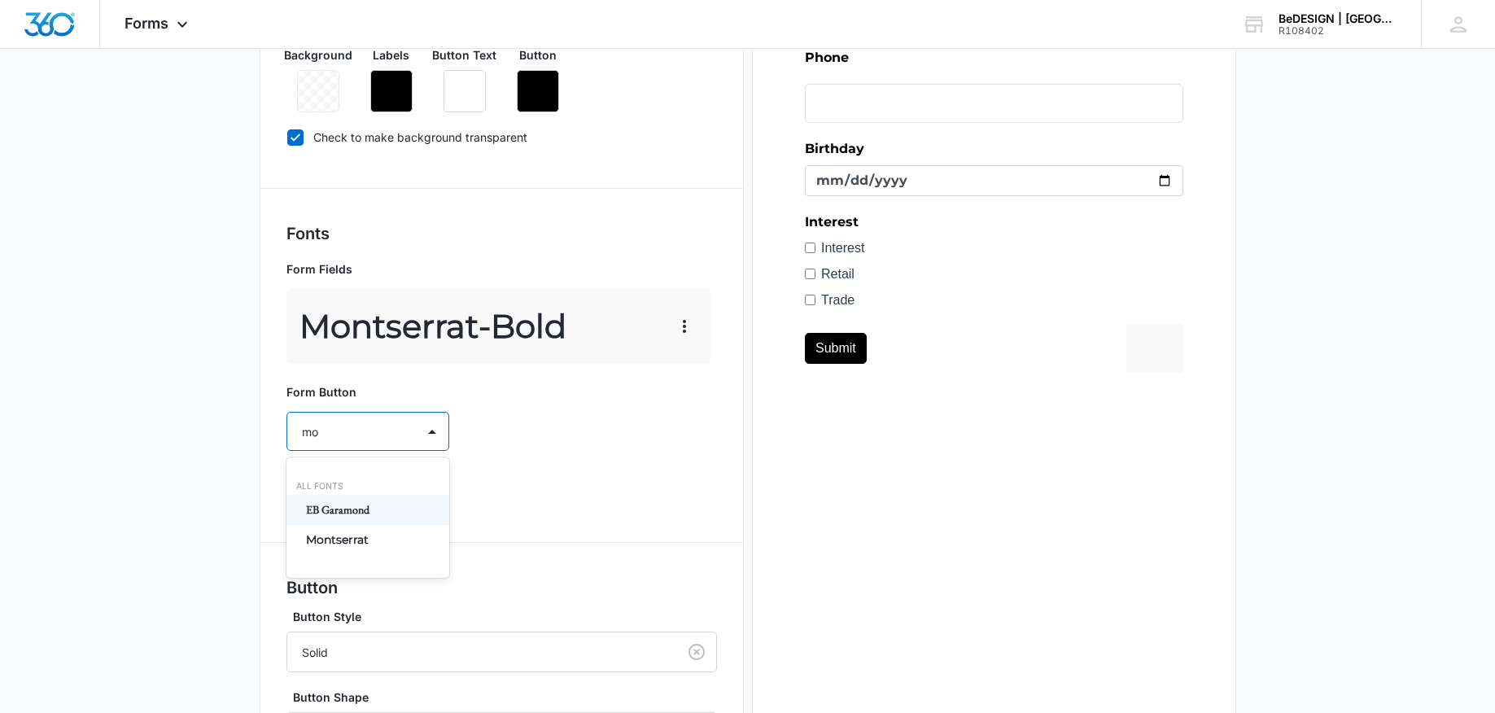
type input "mon"
click at [378, 530] on div "Montserrat" at bounding box center [367, 540] width 163 height 30
click at [376, 482] on div at bounding box center [348, 479] width 93 height 20
click at [350, 557] on p "Bold" at bounding box center [366, 565] width 120 height 17
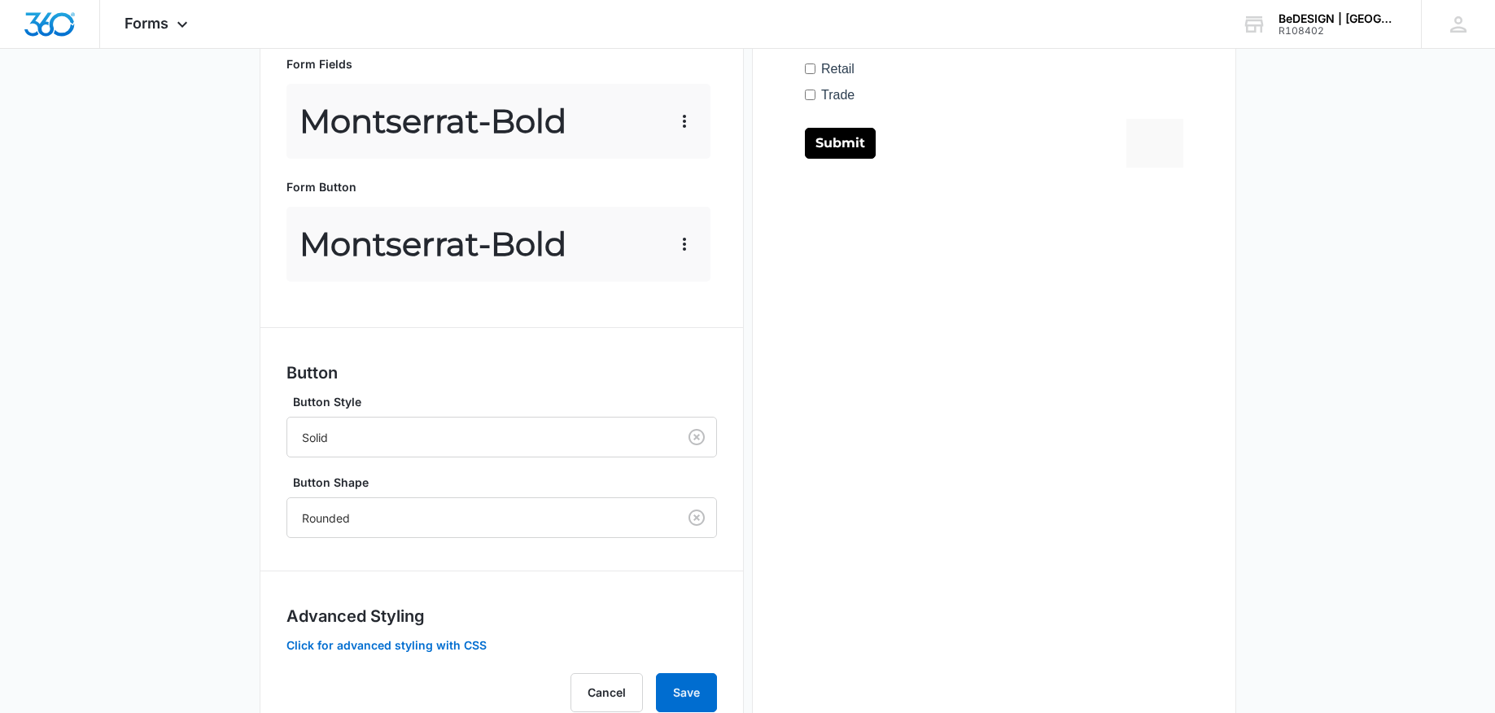
scroll to position [696, 0]
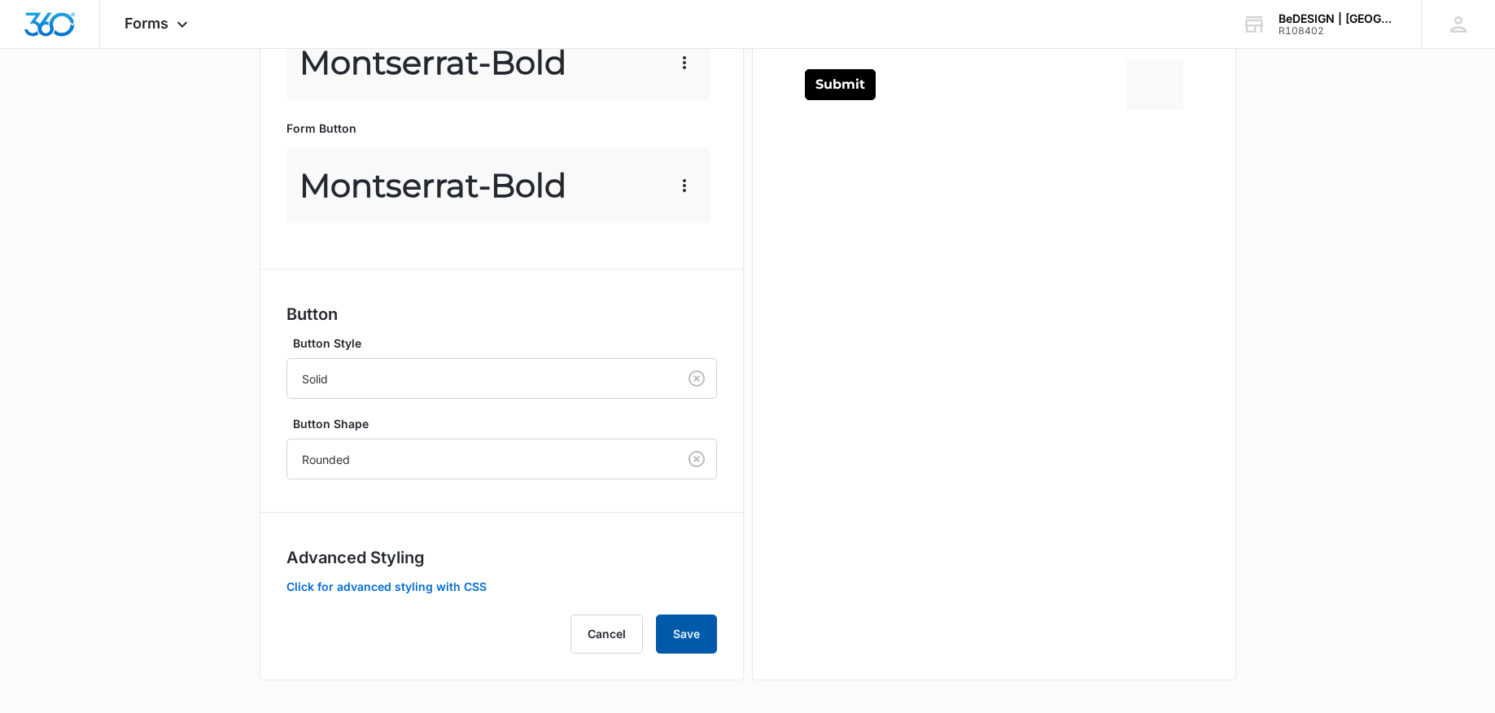
click at [693, 644] on button "Save" at bounding box center [686, 633] width 61 height 39
